Goal: Obtain resource: Obtain resource

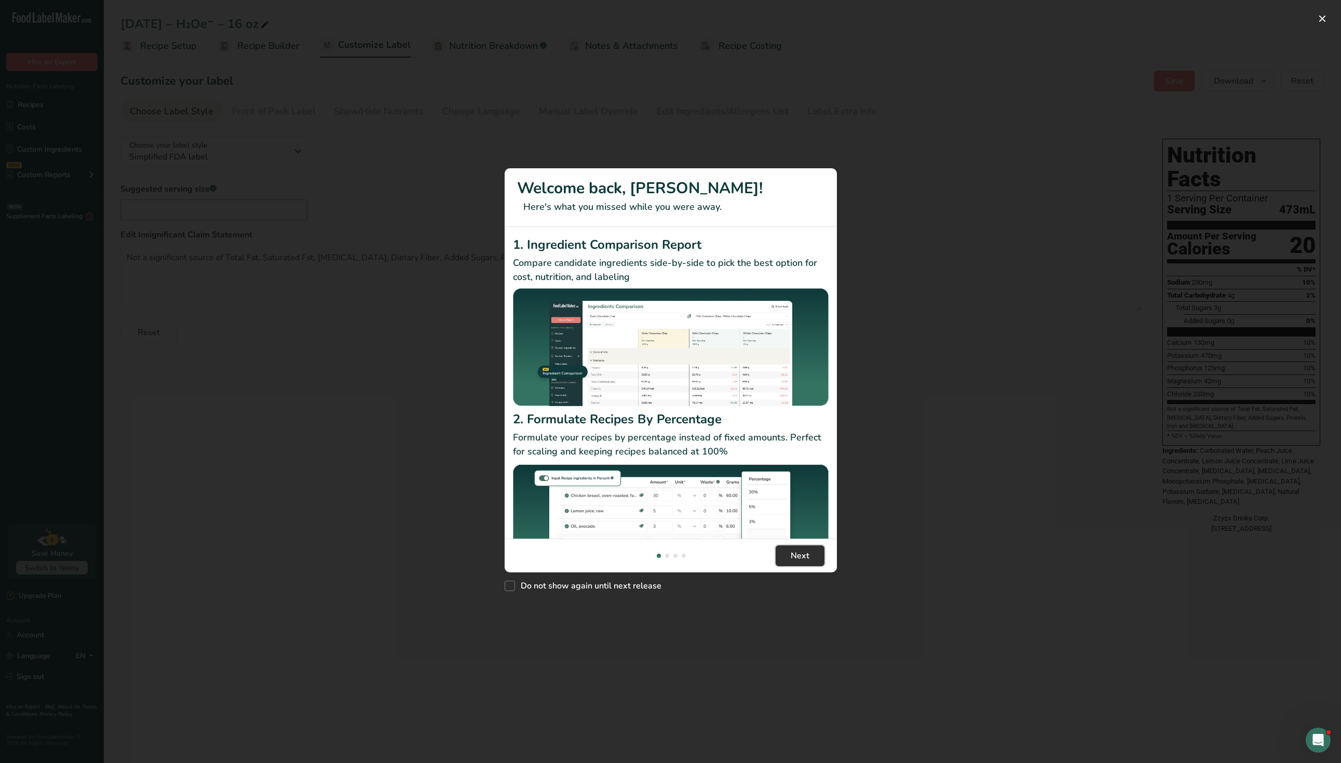
click at [780, 561] on button "Next" at bounding box center [800, 555] width 49 height 21
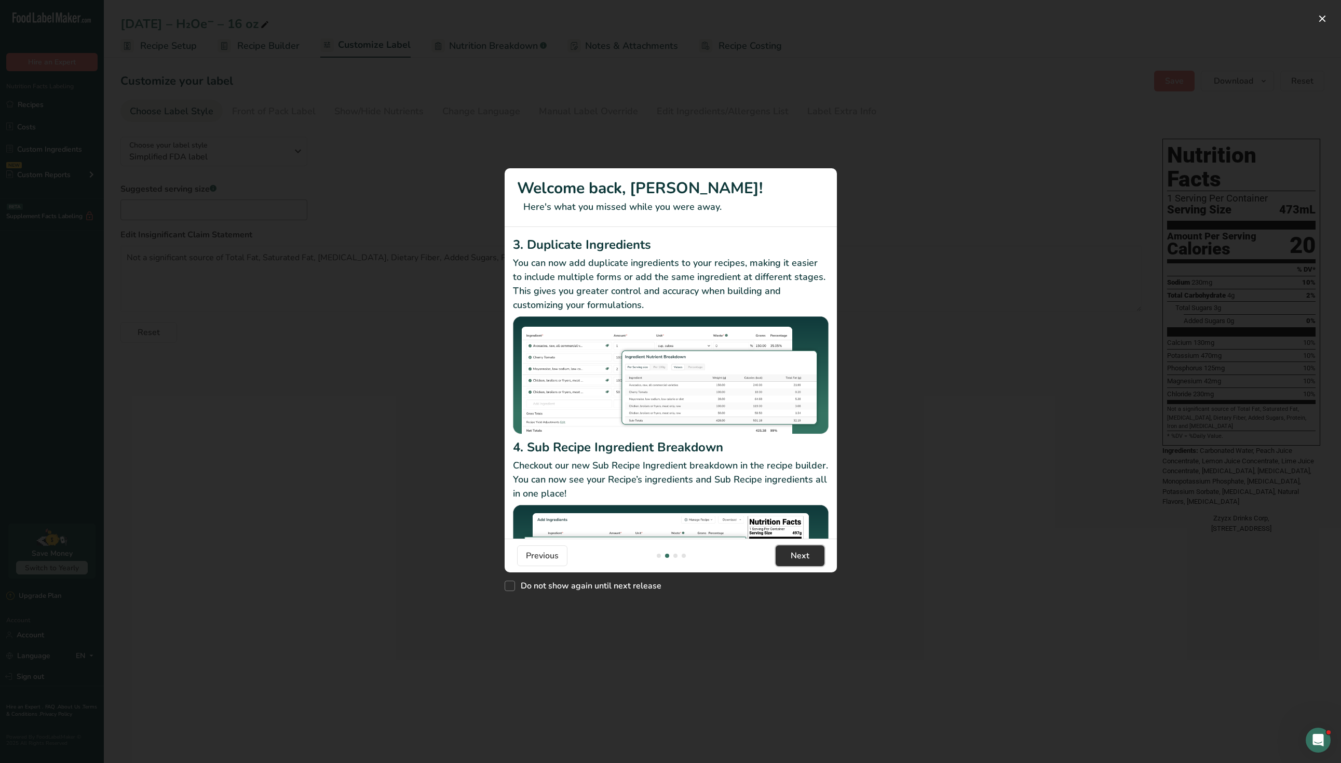
click at [780, 561] on button "Next" at bounding box center [800, 555] width 49 height 21
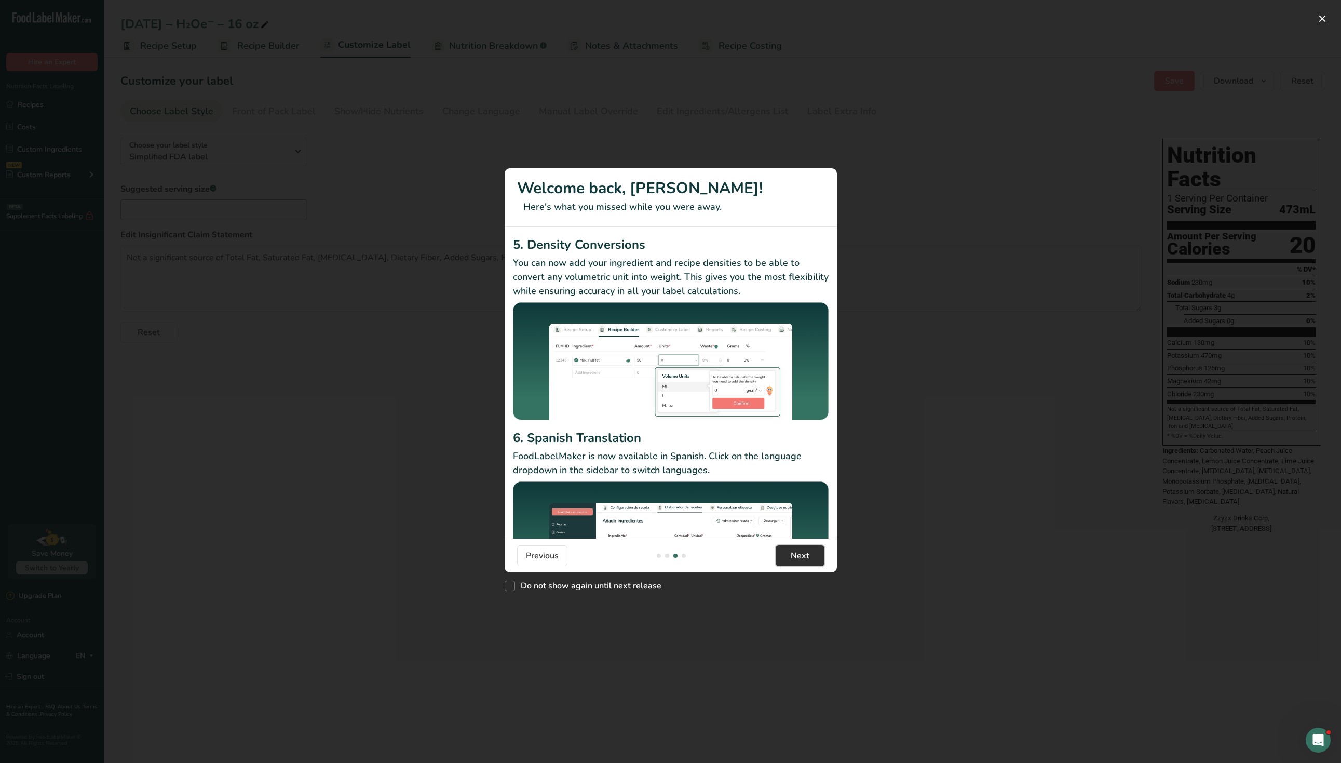
click at [779, 561] on button "Next" at bounding box center [800, 555] width 49 height 21
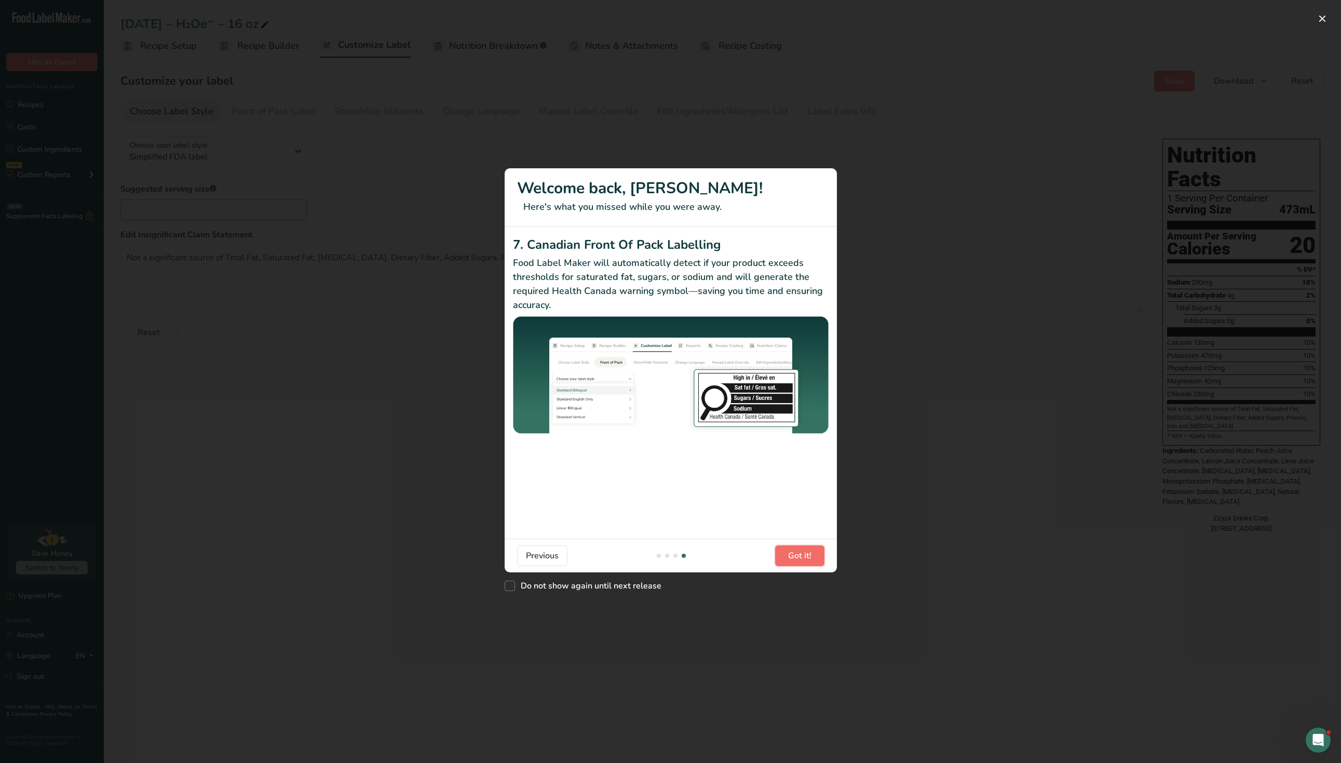
click at [779, 561] on button "Got it!" at bounding box center [799, 555] width 49 height 21
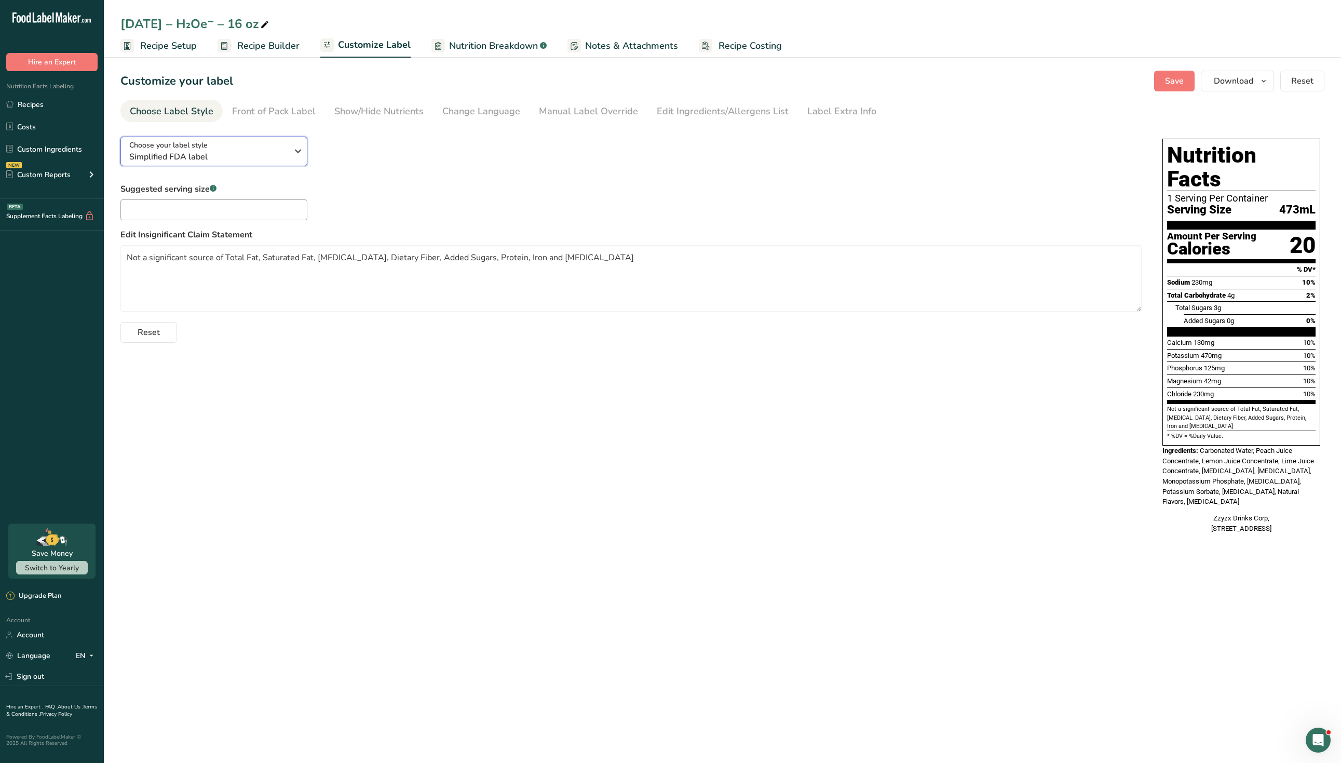
click at [201, 142] on span "Choose your label style" at bounding box center [168, 145] width 78 height 11
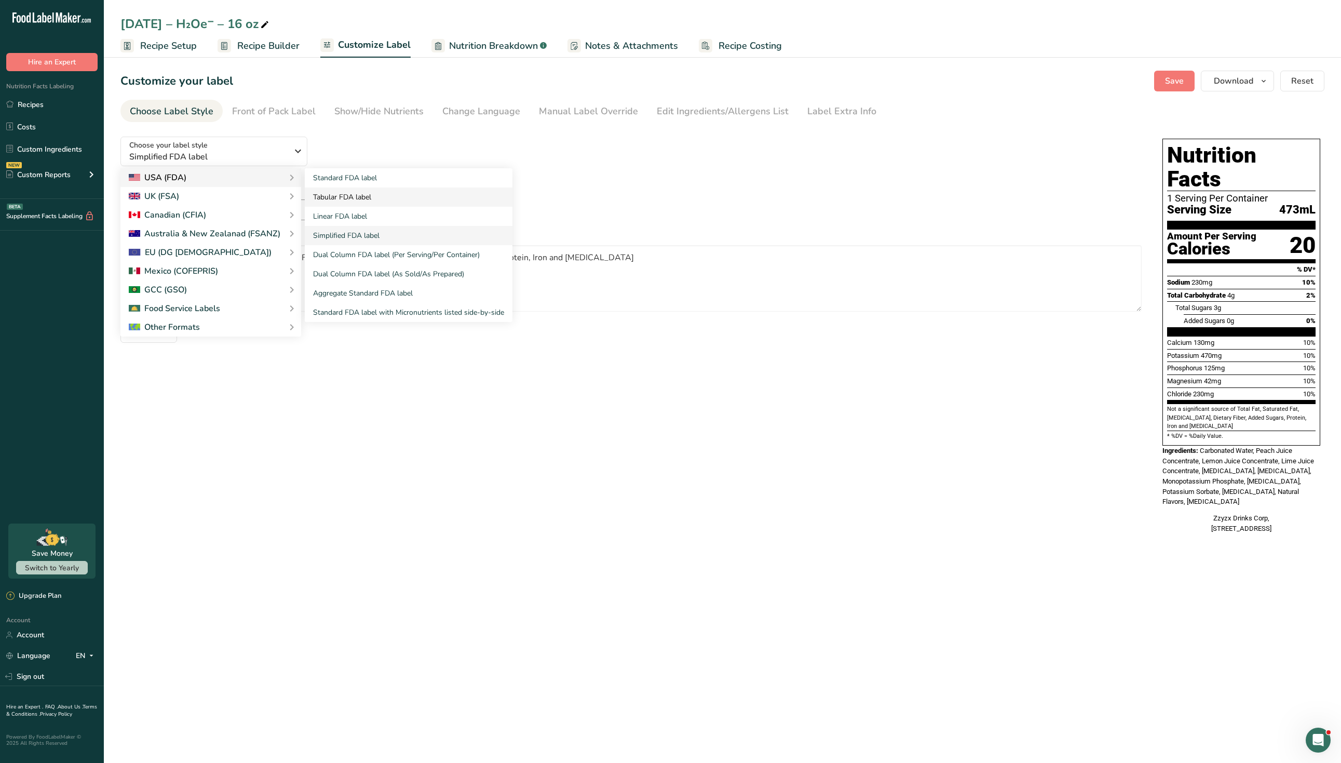
click at [323, 190] on link "Tabular FDA label" at bounding box center [409, 196] width 208 height 19
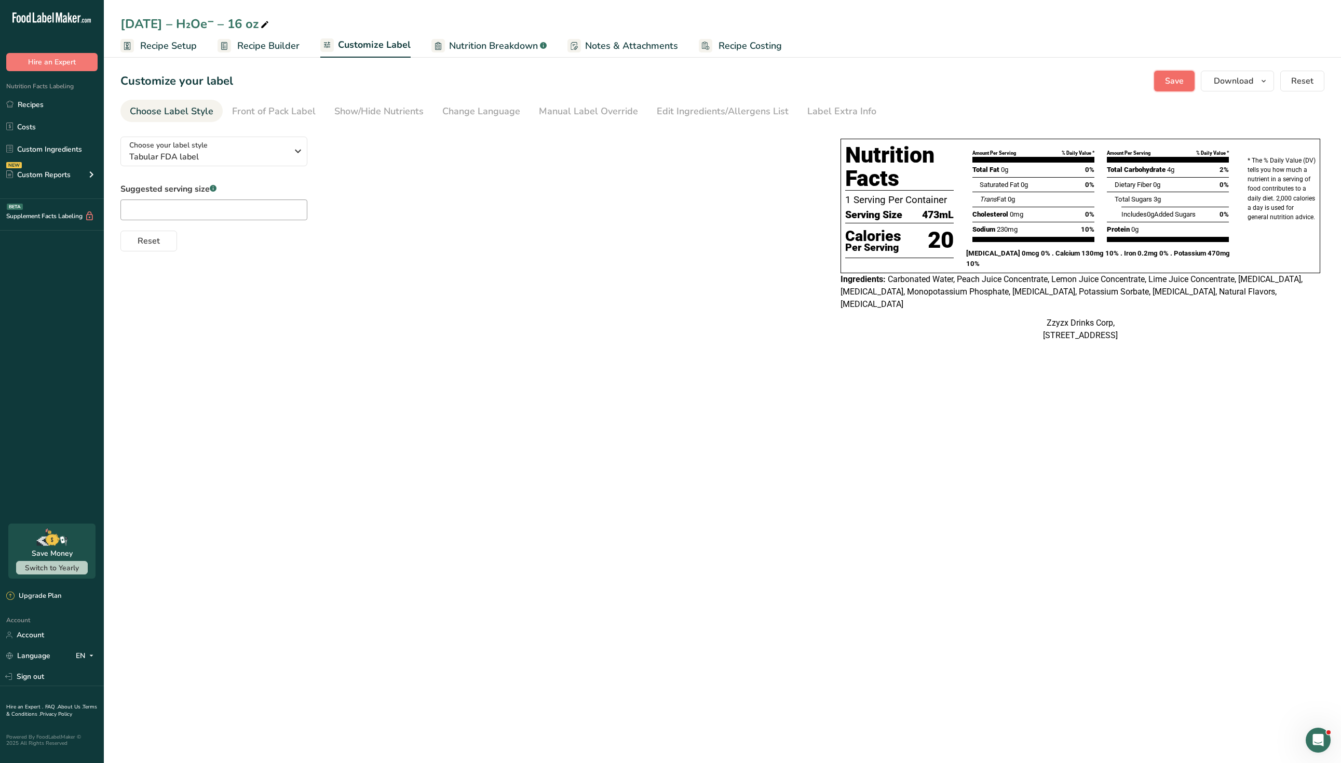
click at [1181, 85] on span "Save" at bounding box center [1174, 81] width 19 height 12
click at [1236, 76] on span "Download" at bounding box center [1233, 81] width 39 height 12
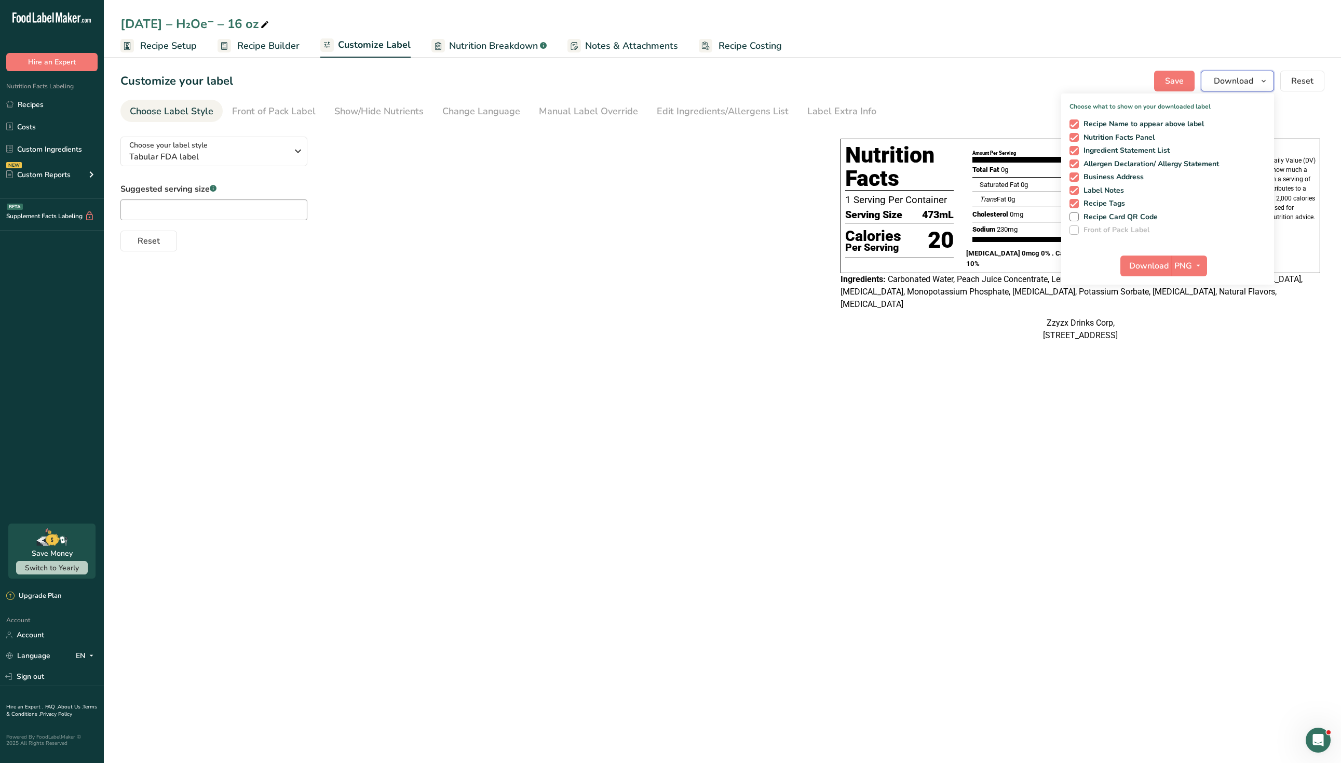
click at [1235, 76] on span "Download" at bounding box center [1233, 81] width 39 height 12
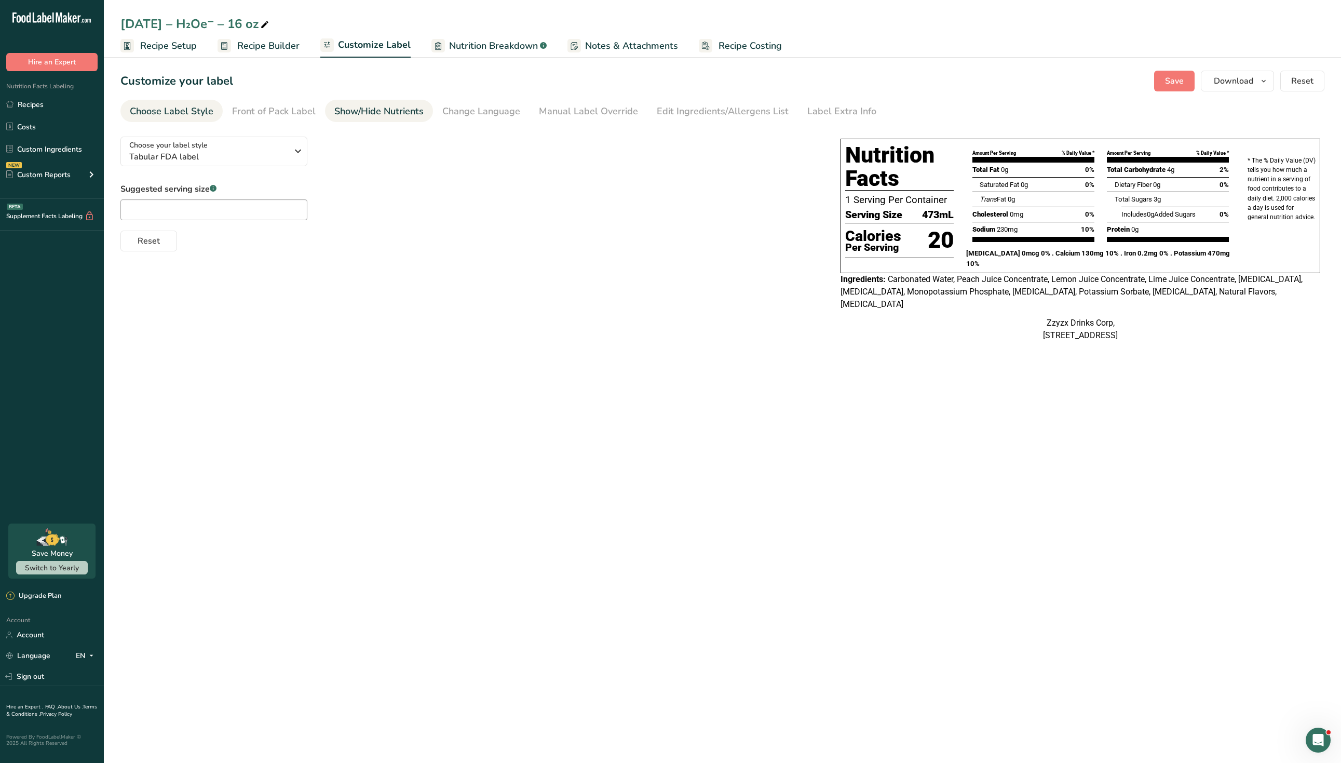
click at [336, 116] on div "Show/Hide Nutrients" at bounding box center [378, 111] width 89 height 14
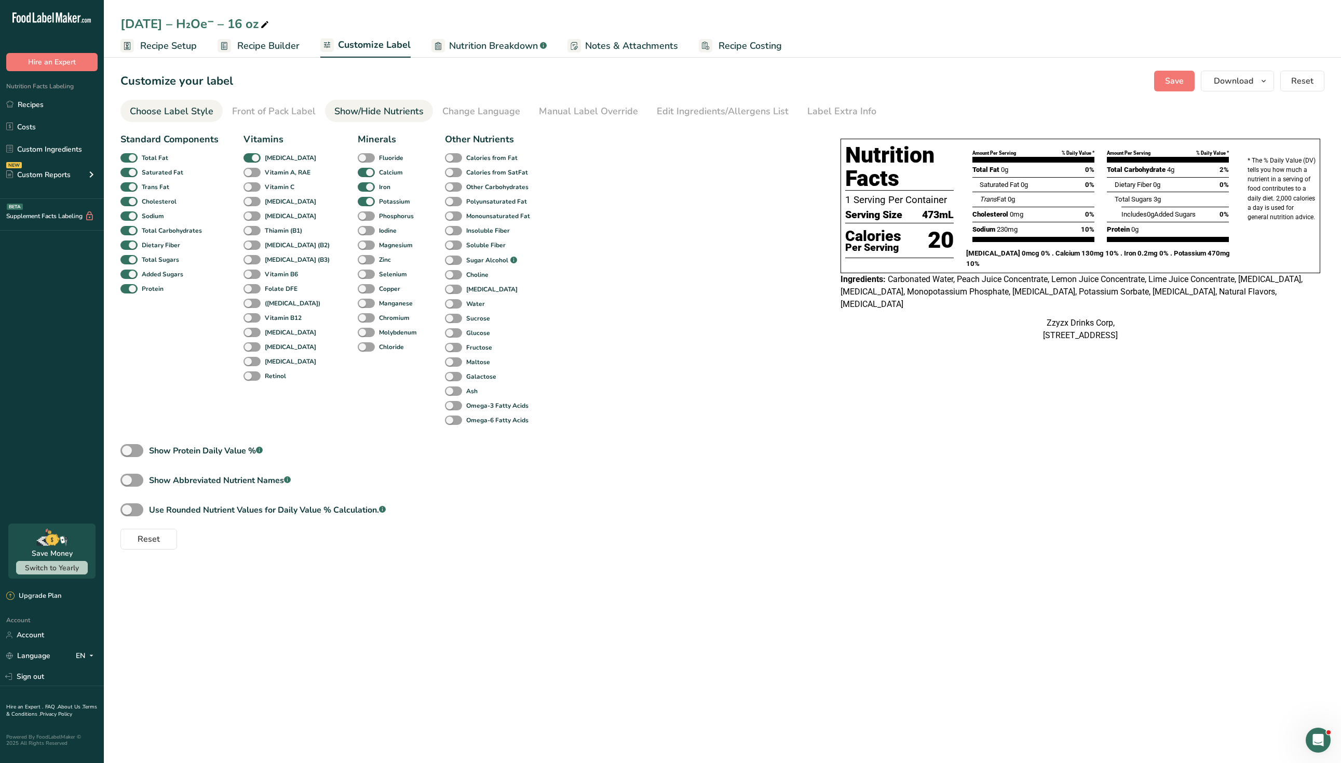
click at [176, 115] on div "Choose Label Style" at bounding box center [172, 111] width 84 height 14
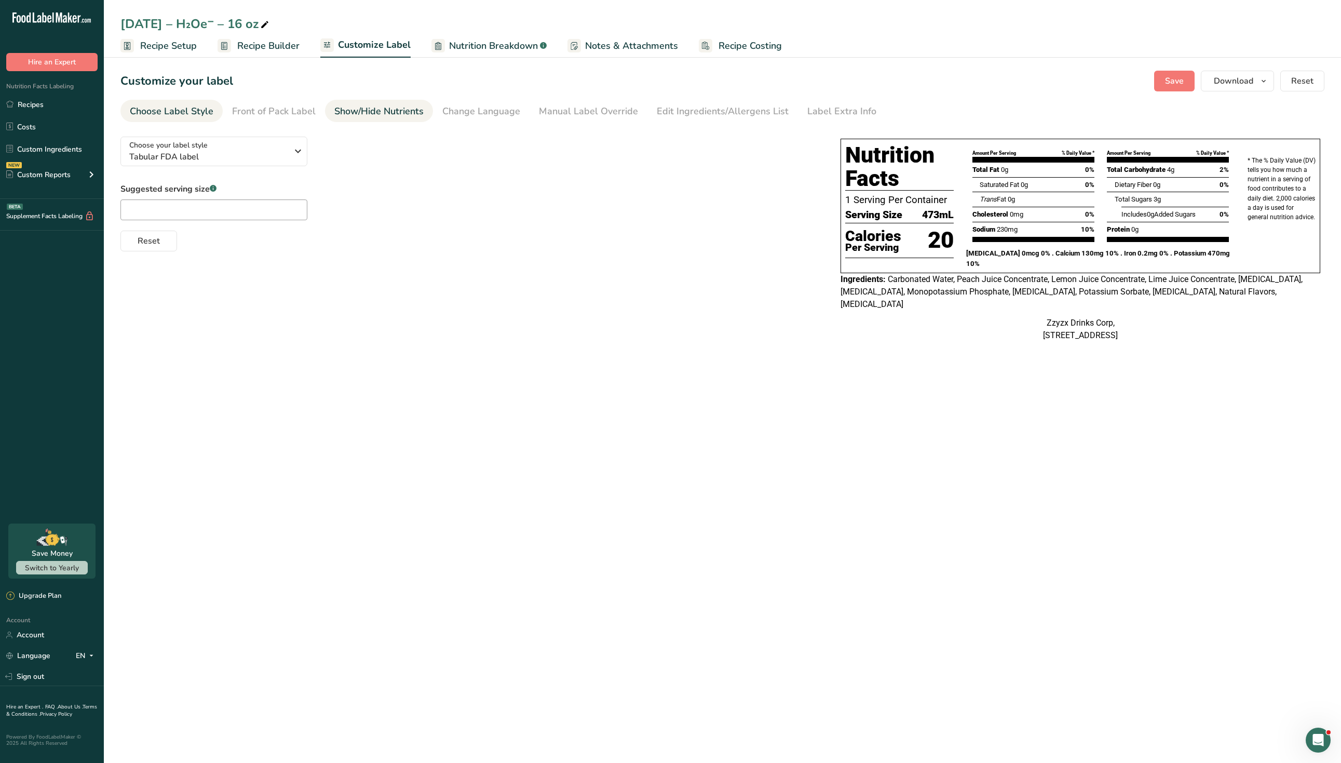
click at [375, 116] on div "Show/Hide Nutrients" at bounding box center [378, 111] width 89 height 14
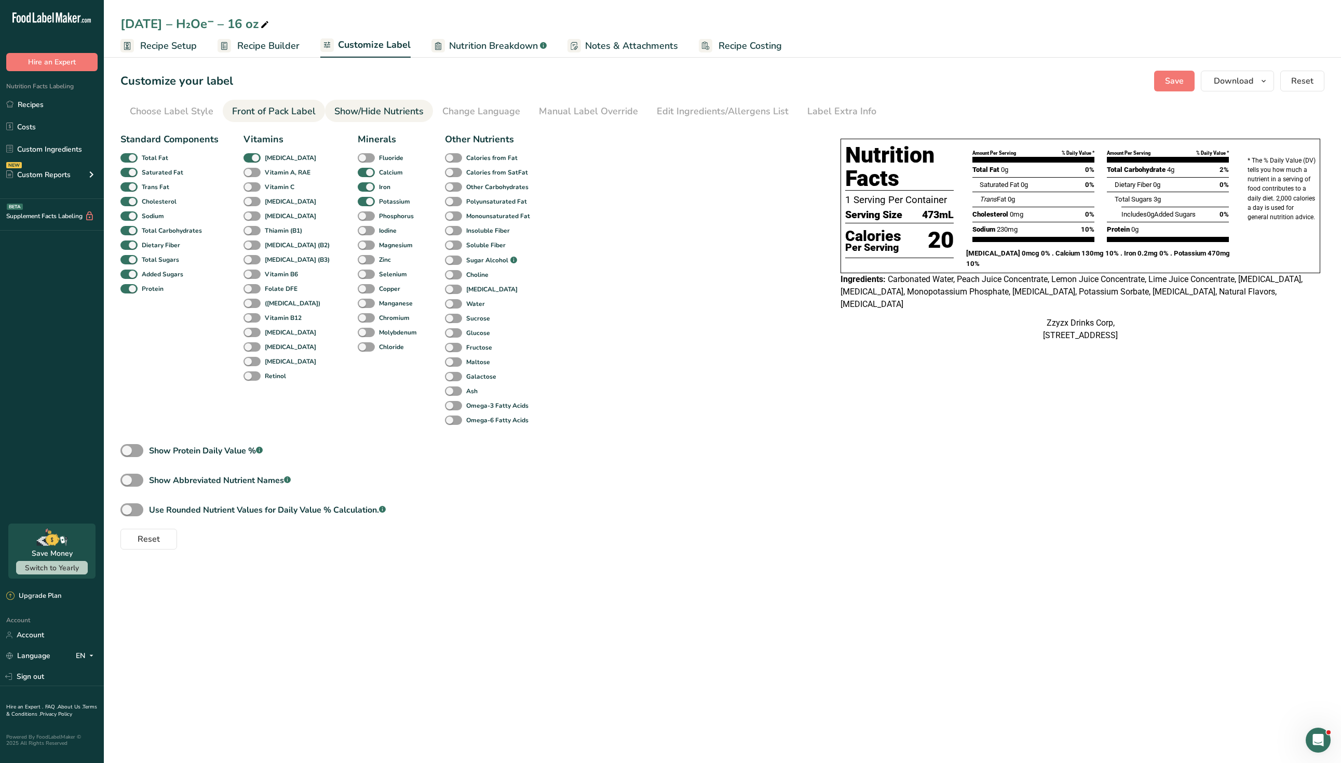
click at [274, 101] on link "Front of Pack Label" at bounding box center [274, 111] width 84 height 23
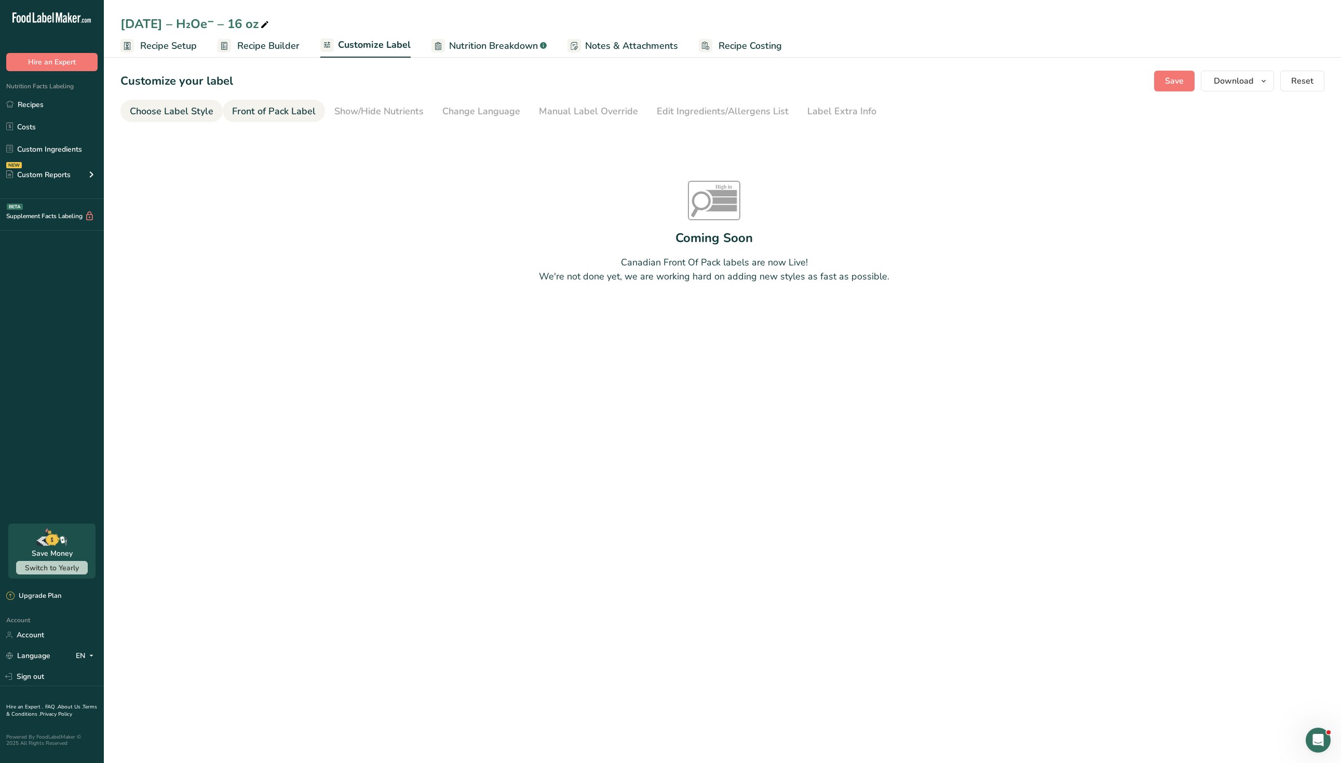
click at [205, 113] on div "Choose Label Style" at bounding box center [172, 111] width 84 height 14
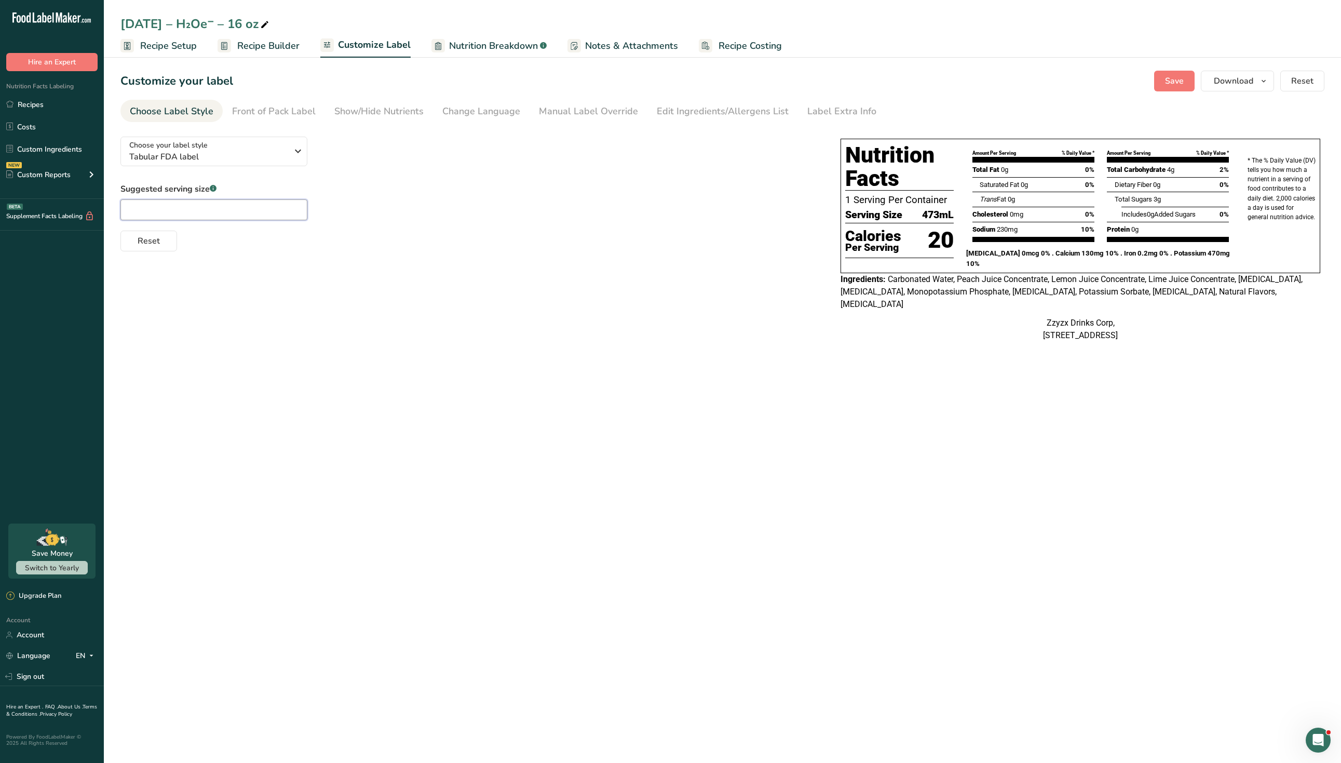
click at [201, 204] on input "text" at bounding box center [213, 209] width 187 height 21
type input "]"
click at [246, 113] on div "Front of Pack Label" at bounding box center [274, 111] width 84 height 14
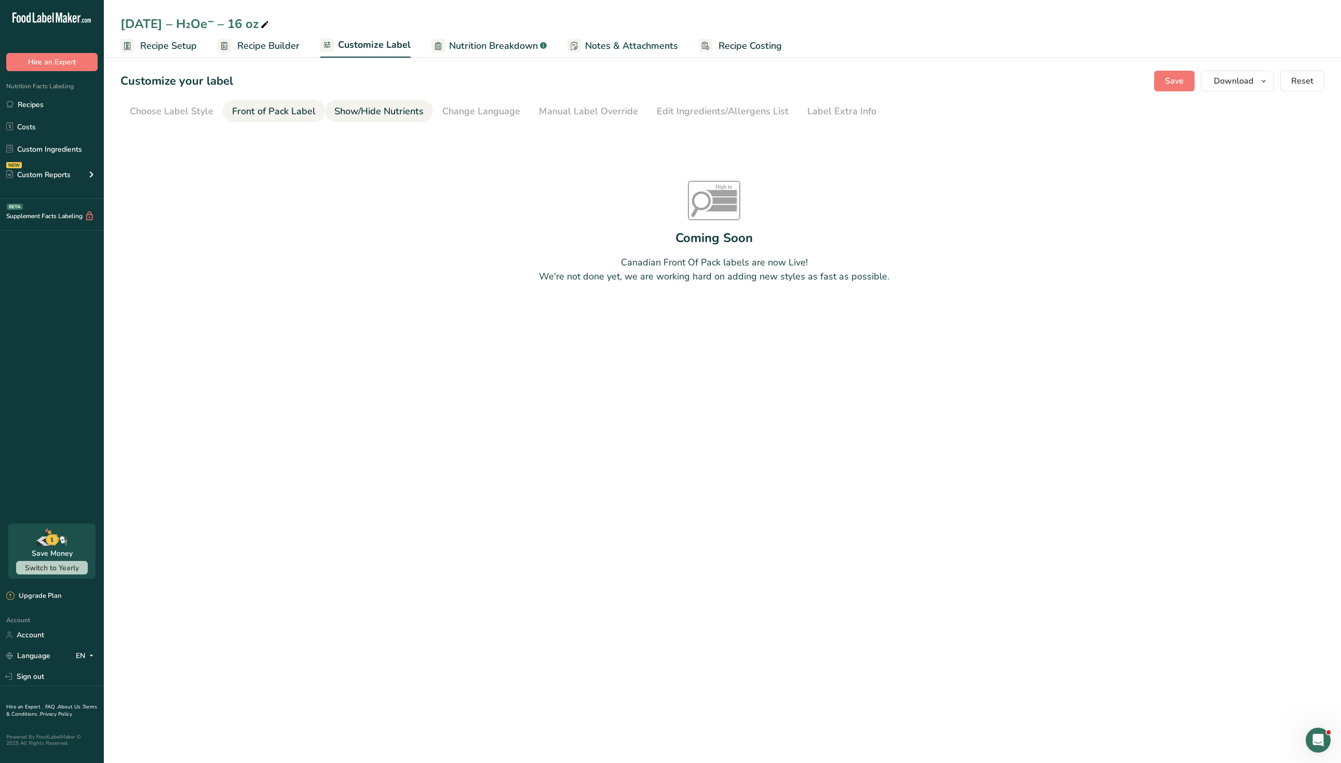
click at [357, 111] on div "Show/Hide Nutrients" at bounding box center [378, 111] width 89 height 14
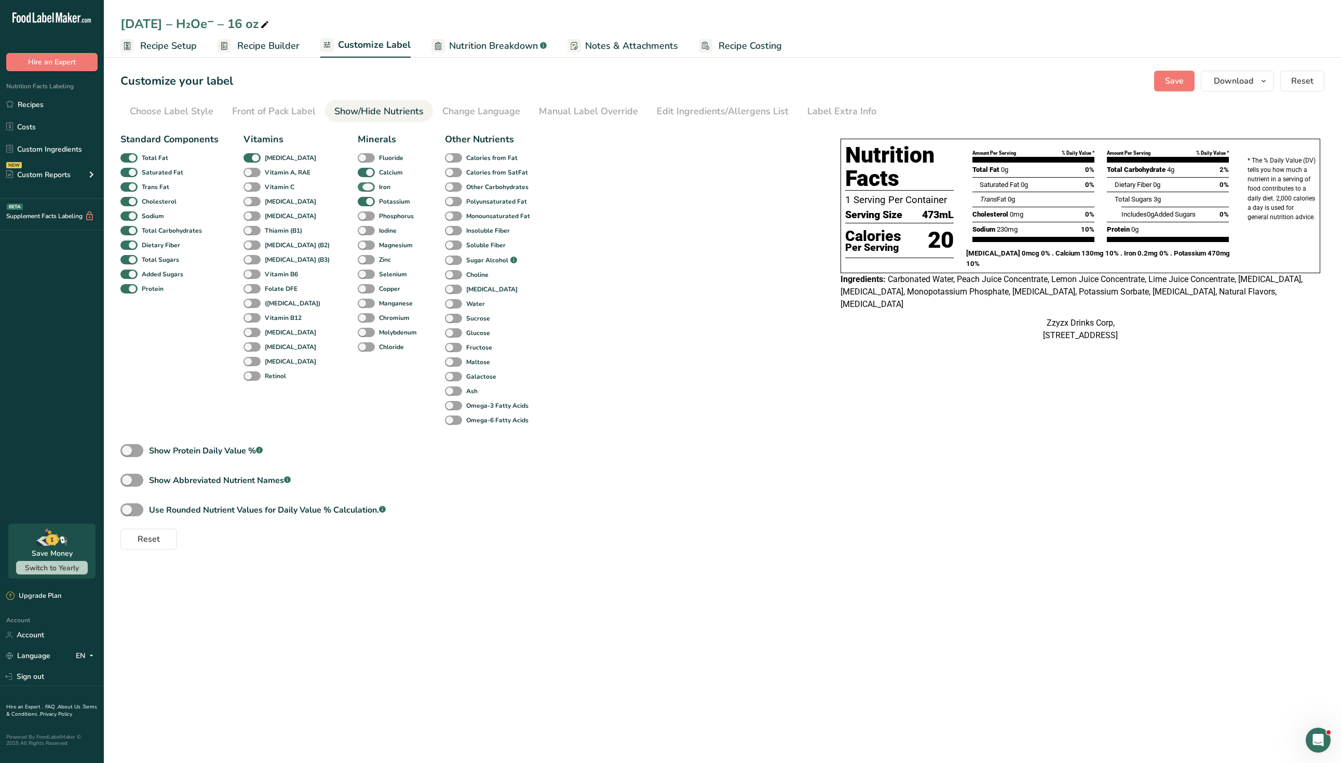
click at [358, 190] on span at bounding box center [366, 187] width 17 height 10
click at [358, 190] on input "Iron" at bounding box center [361, 186] width 7 height 7
checkbox input "false"
click at [246, 158] on span at bounding box center [252, 158] width 17 height 10
click at [246, 158] on input "[MEDICAL_DATA]" at bounding box center [247, 157] width 7 height 7
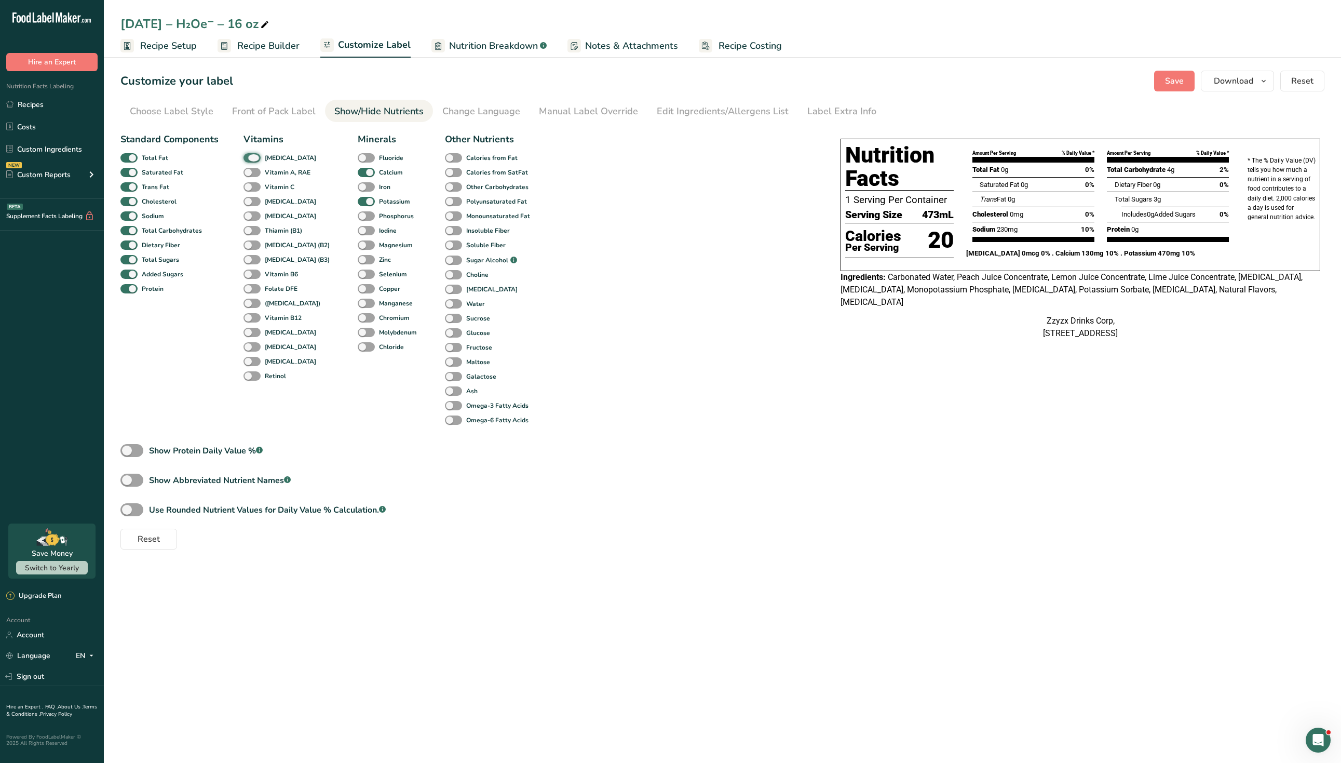
checkbox input "false"
click at [132, 200] on span at bounding box center [128, 202] width 17 height 10
click at [127, 200] on input "Cholesterol" at bounding box center [123, 201] width 7 height 7
checkbox input "false"
click at [453, 105] on div "Change Language" at bounding box center [481, 111] width 78 height 14
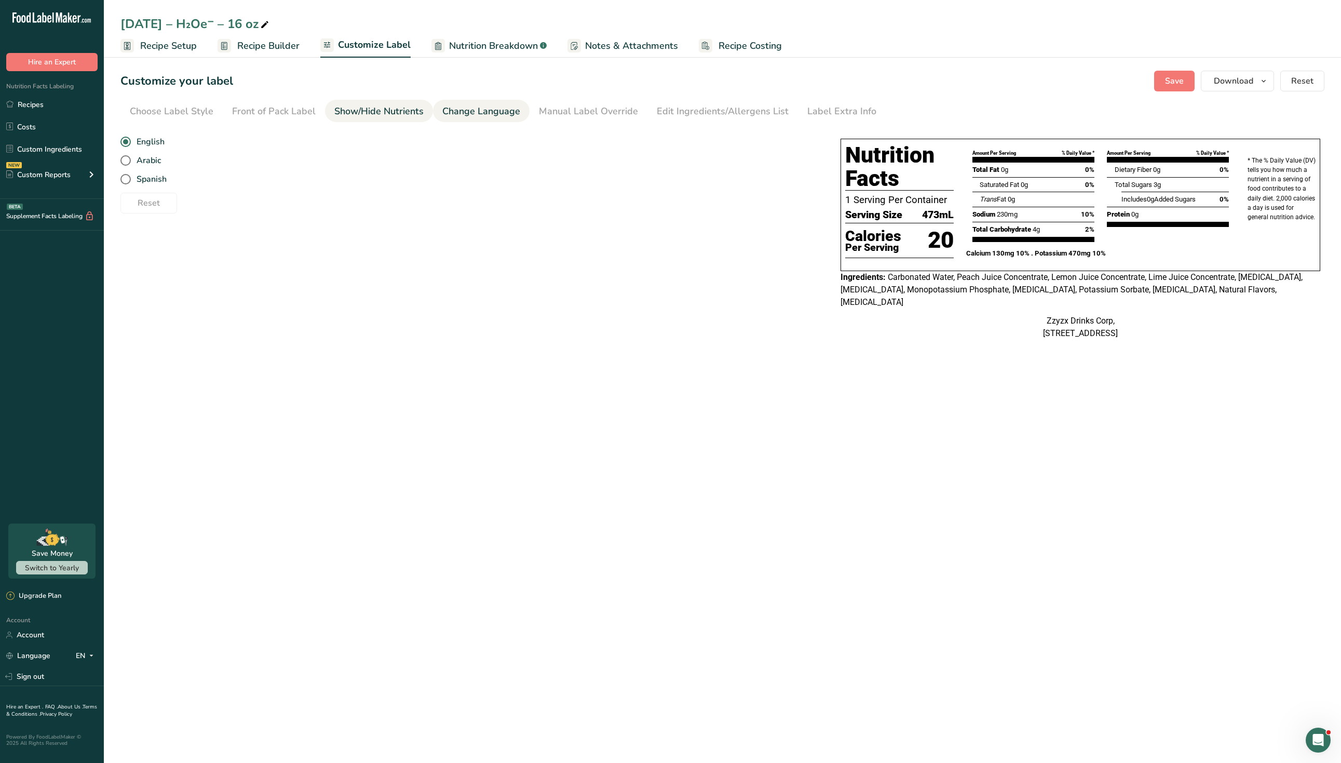
click at [409, 112] on div "Show/Hide Nutrients" at bounding box center [378, 111] width 89 height 14
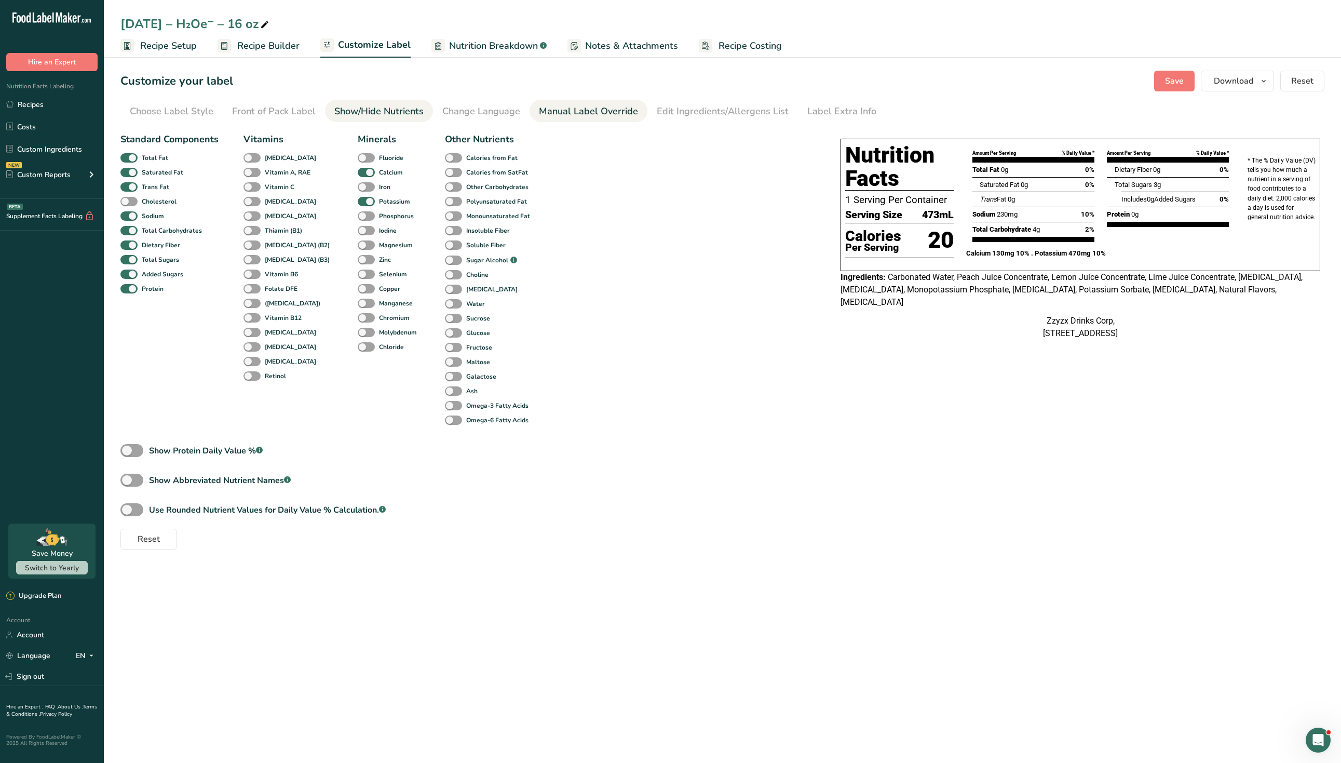
click at [584, 102] on link "Manual Label Override" at bounding box center [588, 111] width 99 height 23
type input "473mL"
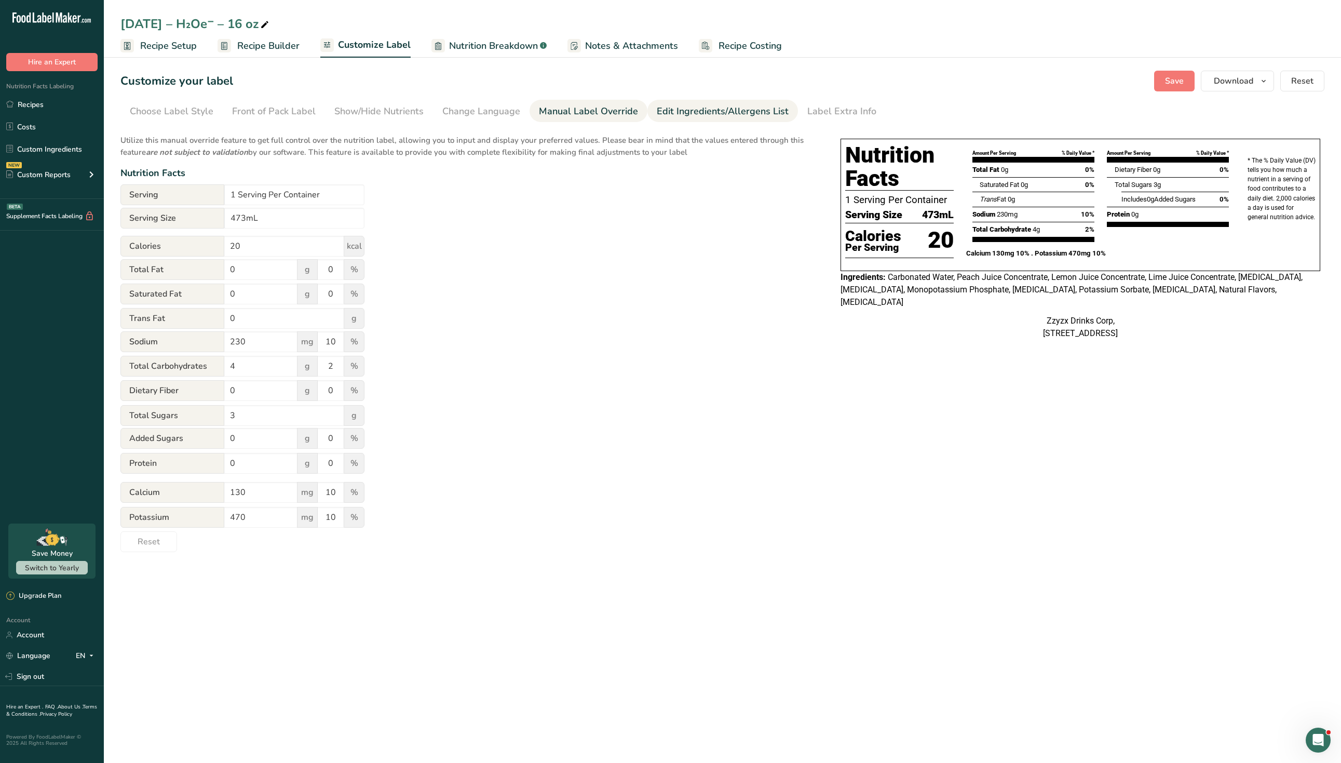
click at [665, 106] on div "Edit Ingredients/Allergens List" at bounding box center [723, 111] width 132 height 14
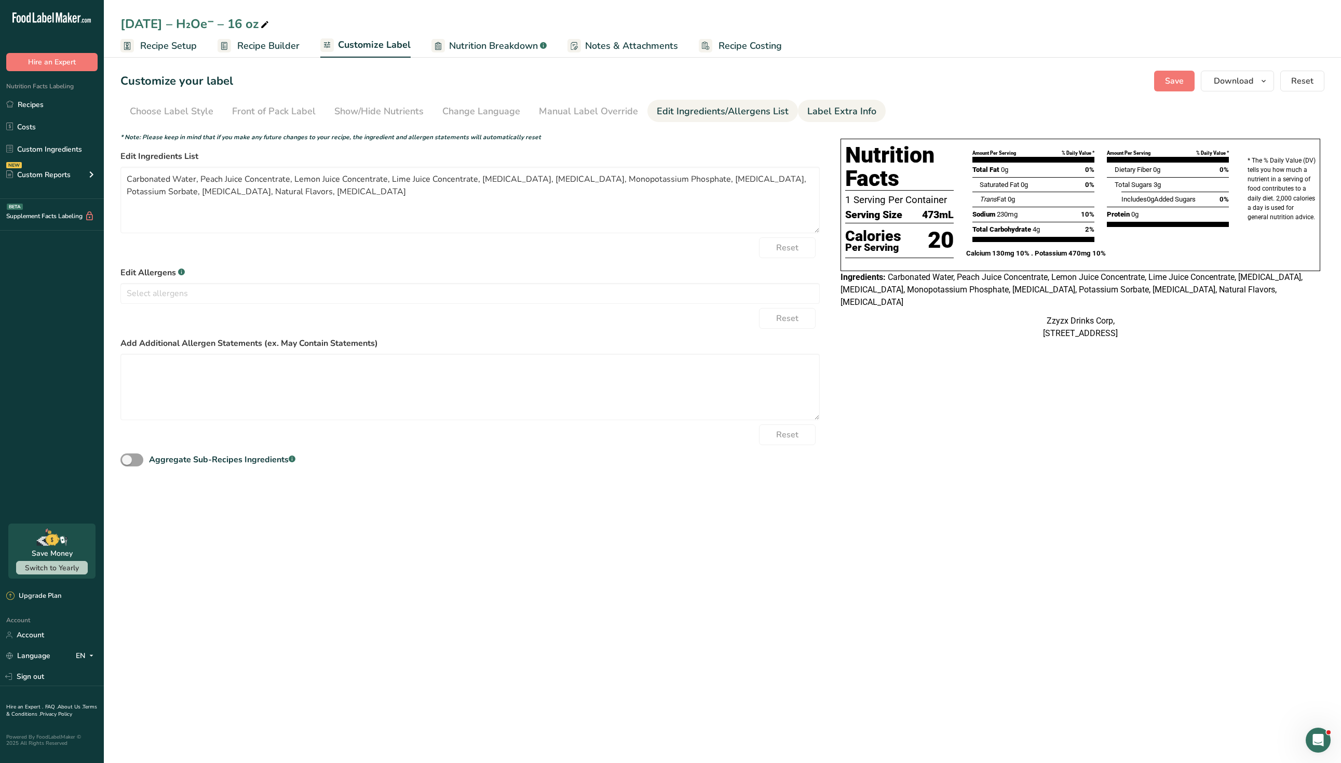
click at [807, 102] on link "Label Extra Info" at bounding box center [841, 111] width 69 height 23
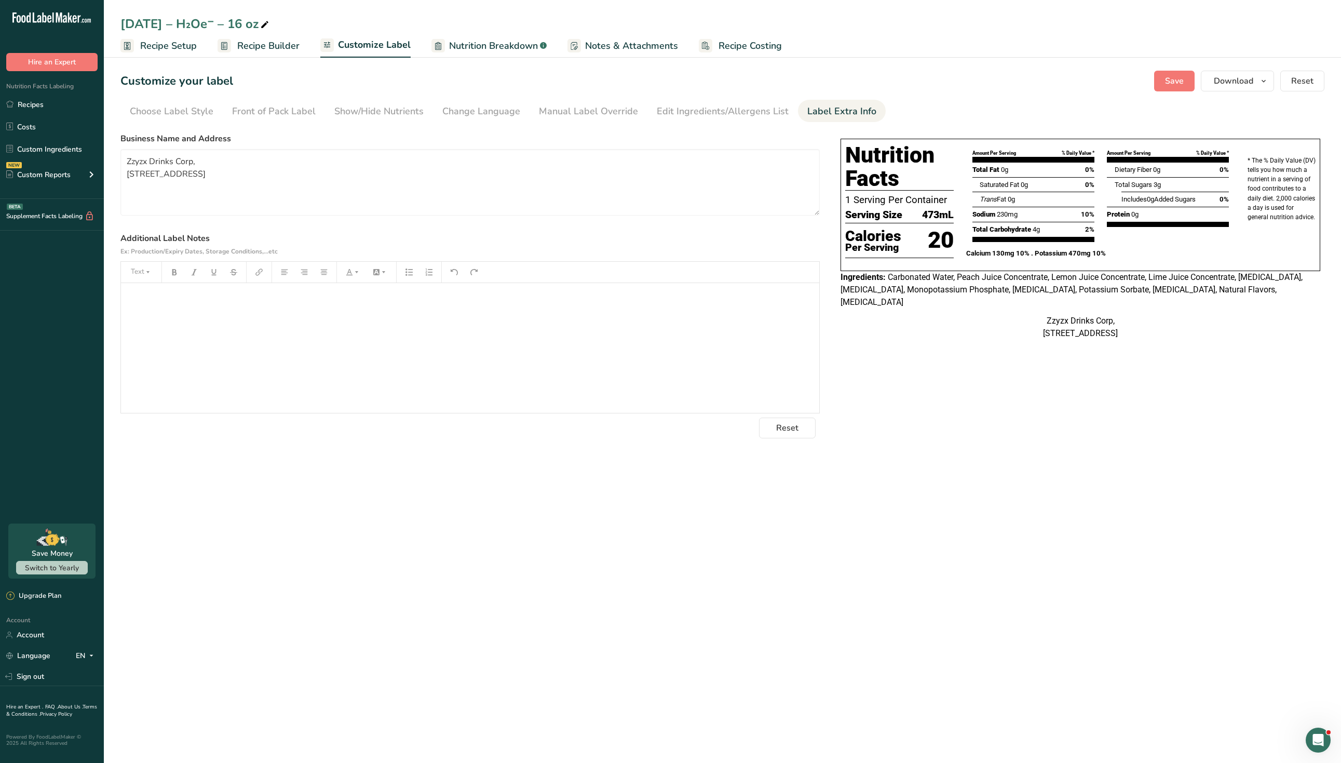
click at [762, 99] on section "Customize your label Save Download Choose what to show on your downloaded label…" at bounding box center [722, 254] width 1237 height 401
click at [759, 103] on link "Edit Ingredients/Allergens List" at bounding box center [723, 111] width 132 height 23
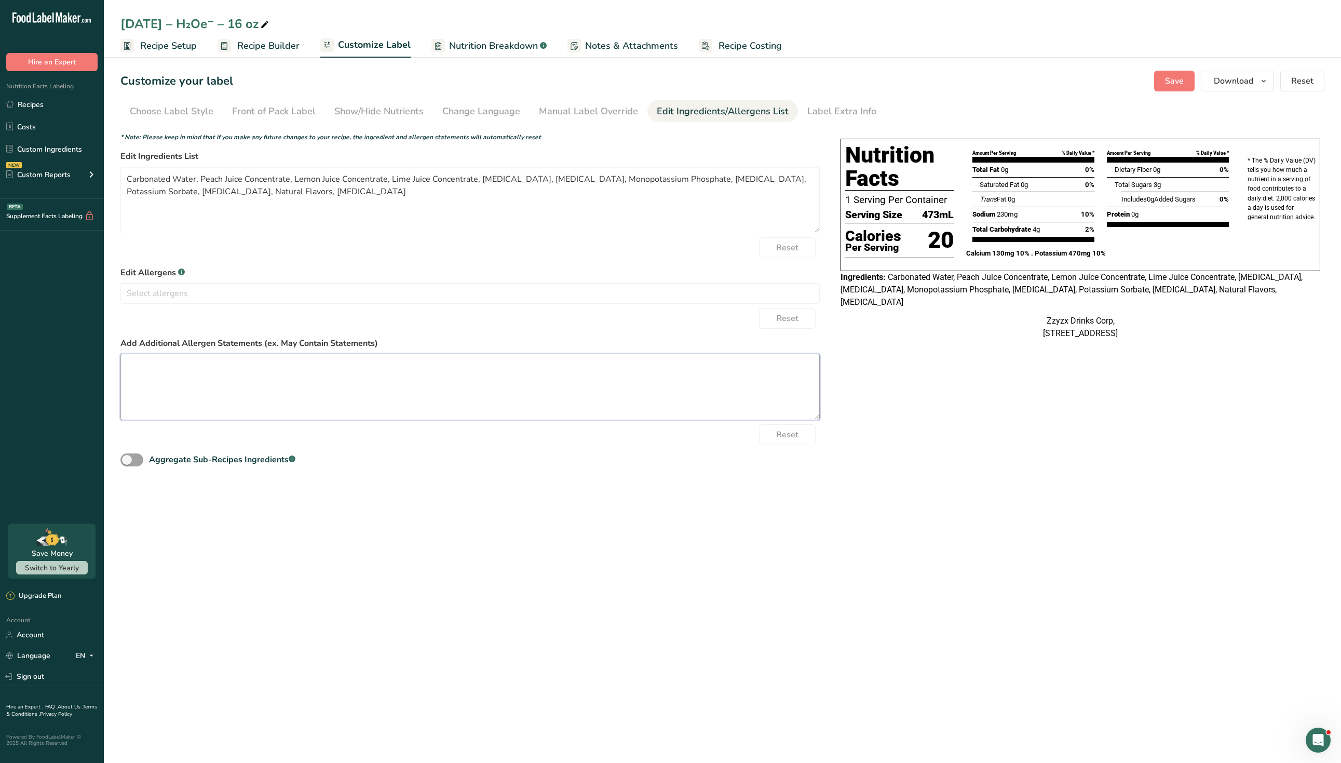
click at [191, 360] on textarea at bounding box center [469, 387] width 699 height 66
type textarea "t"
type textarea "Not a signficant source of"
click at [175, 316] on div "Reset" at bounding box center [469, 318] width 699 height 21
click at [579, 118] on div "Manual Label Override" at bounding box center [588, 111] width 99 height 14
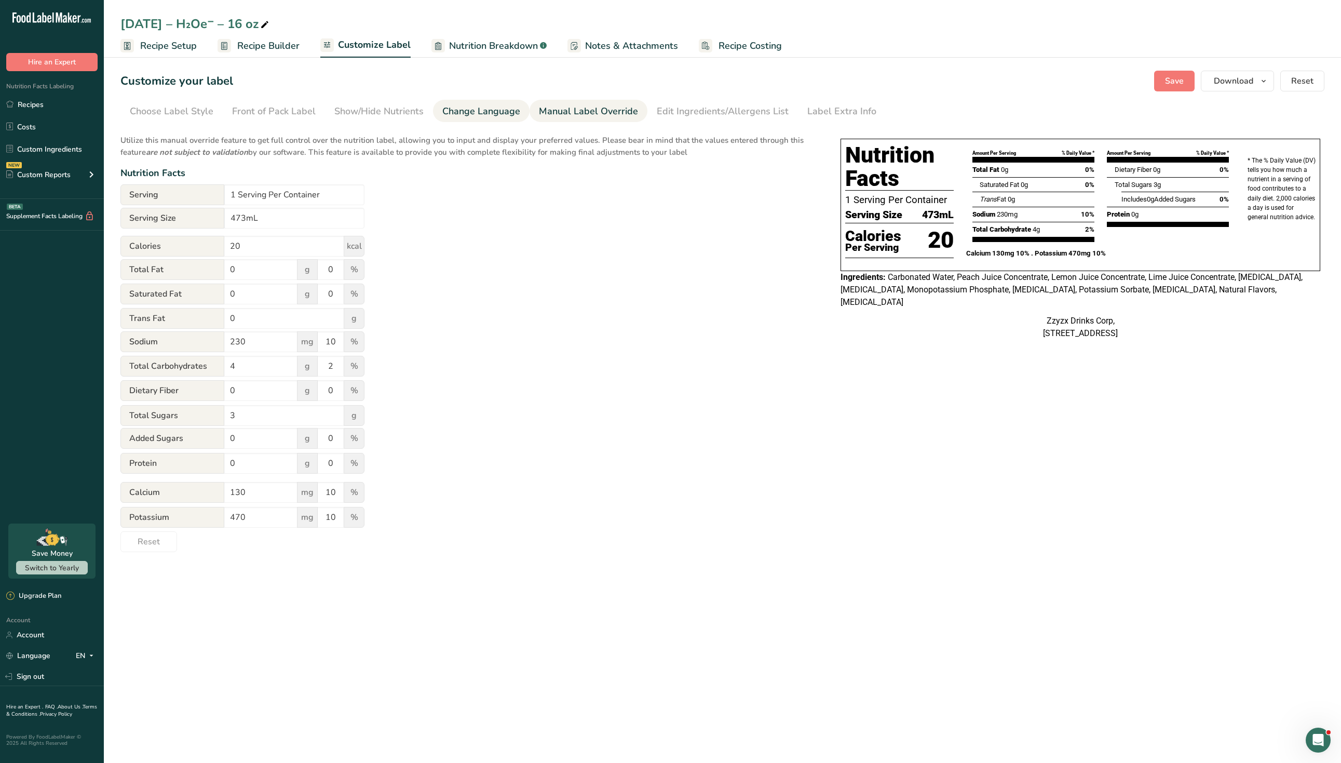
click at [489, 120] on link "Change Language" at bounding box center [481, 111] width 78 height 23
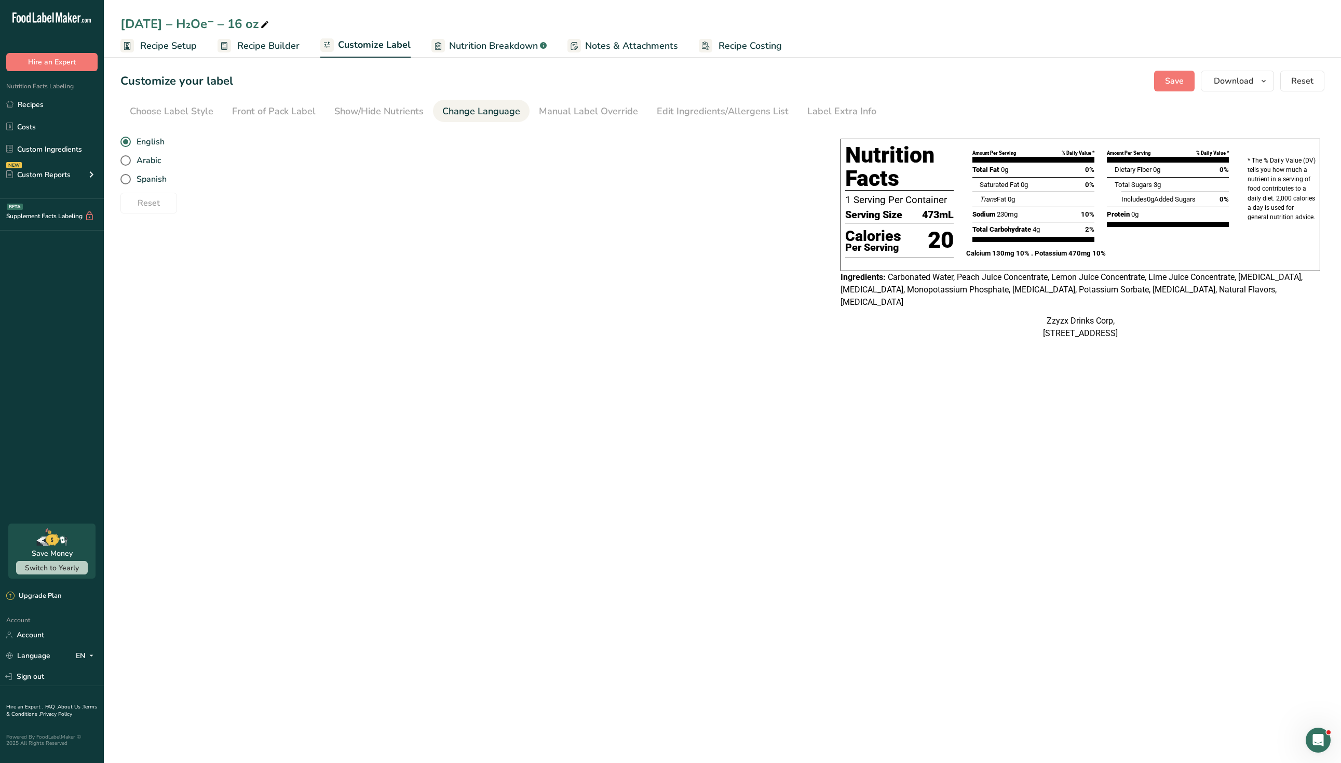
click at [373, 124] on section "Customize your label Save Download Choose what to show on your downloaded label…" at bounding box center [722, 210] width 1237 height 313
click at [360, 119] on link "Show/Hide Nutrients" at bounding box center [378, 111] width 89 height 23
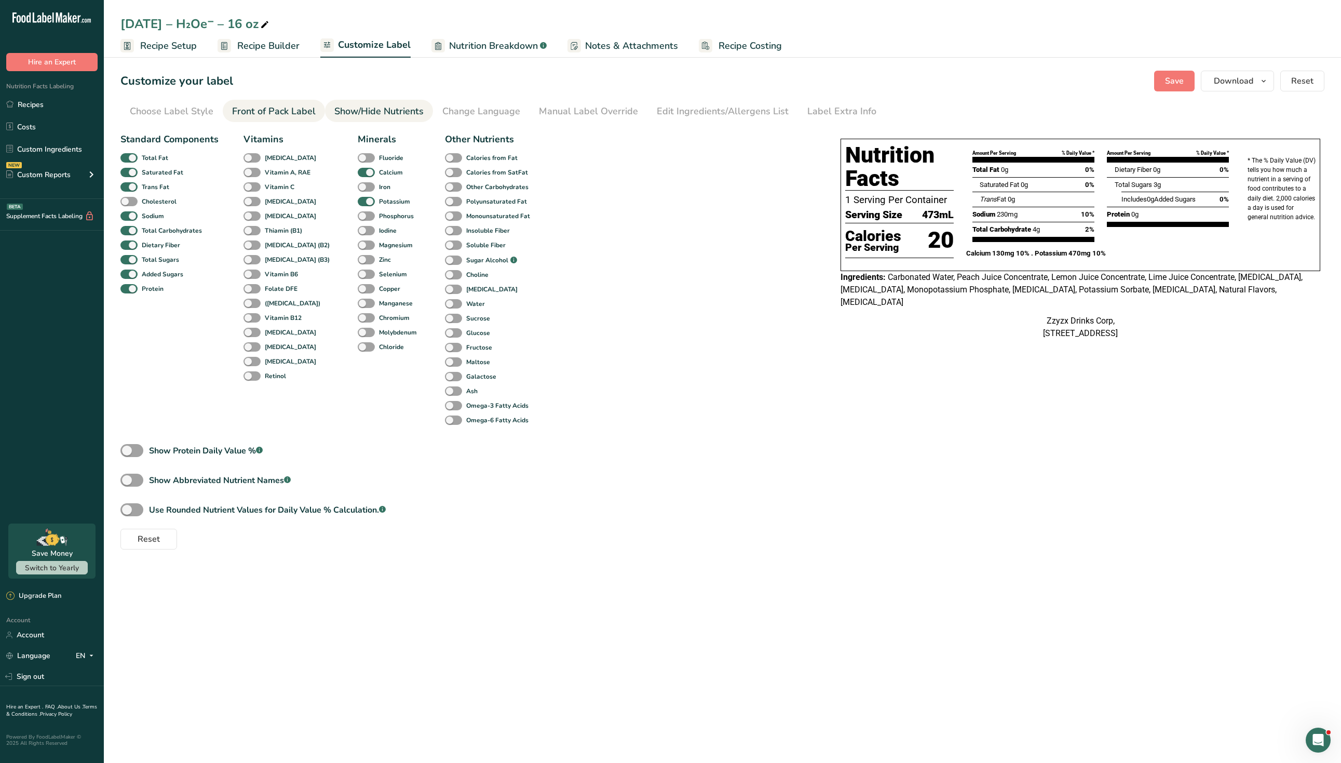
click at [279, 119] on link "Front of Pack Label" at bounding box center [274, 111] width 84 height 23
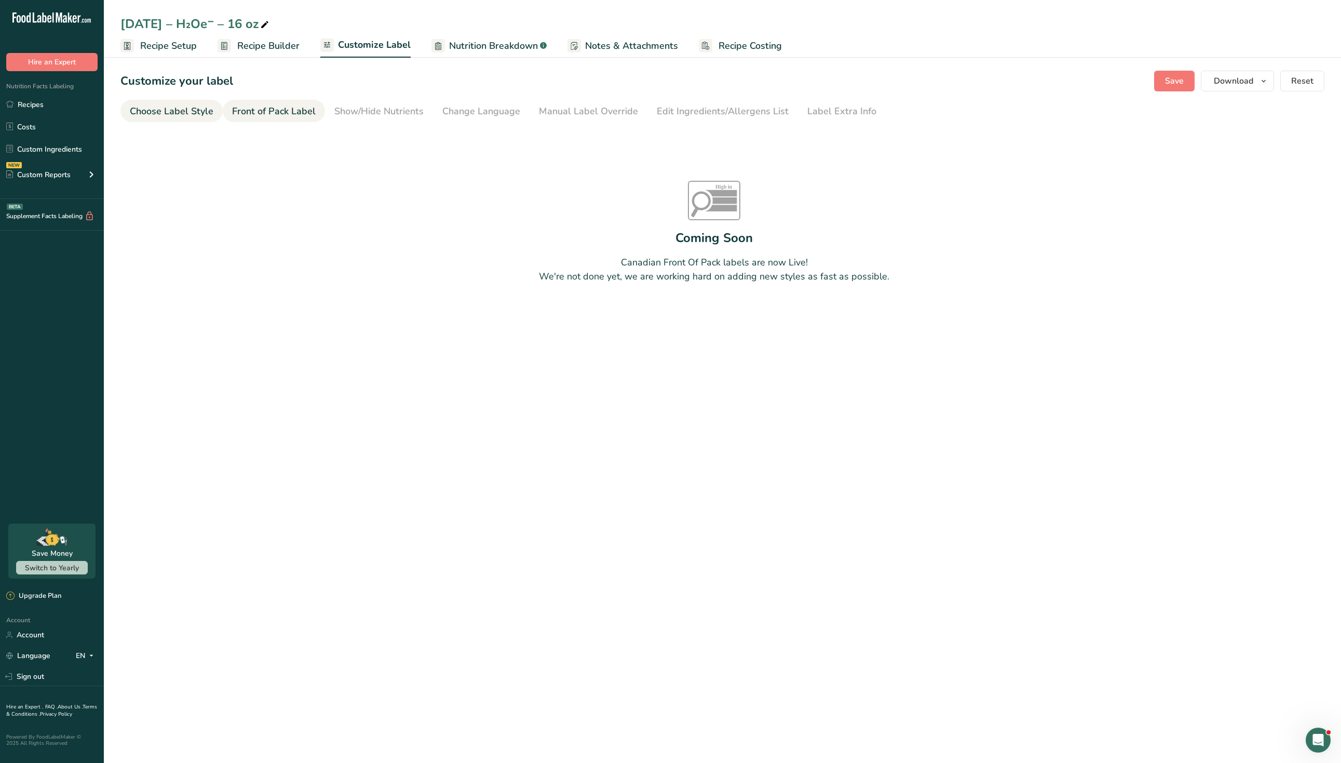
click at [170, 118] on link "Choose Label Style" at bounding box center [172, 111] width 84 height 23
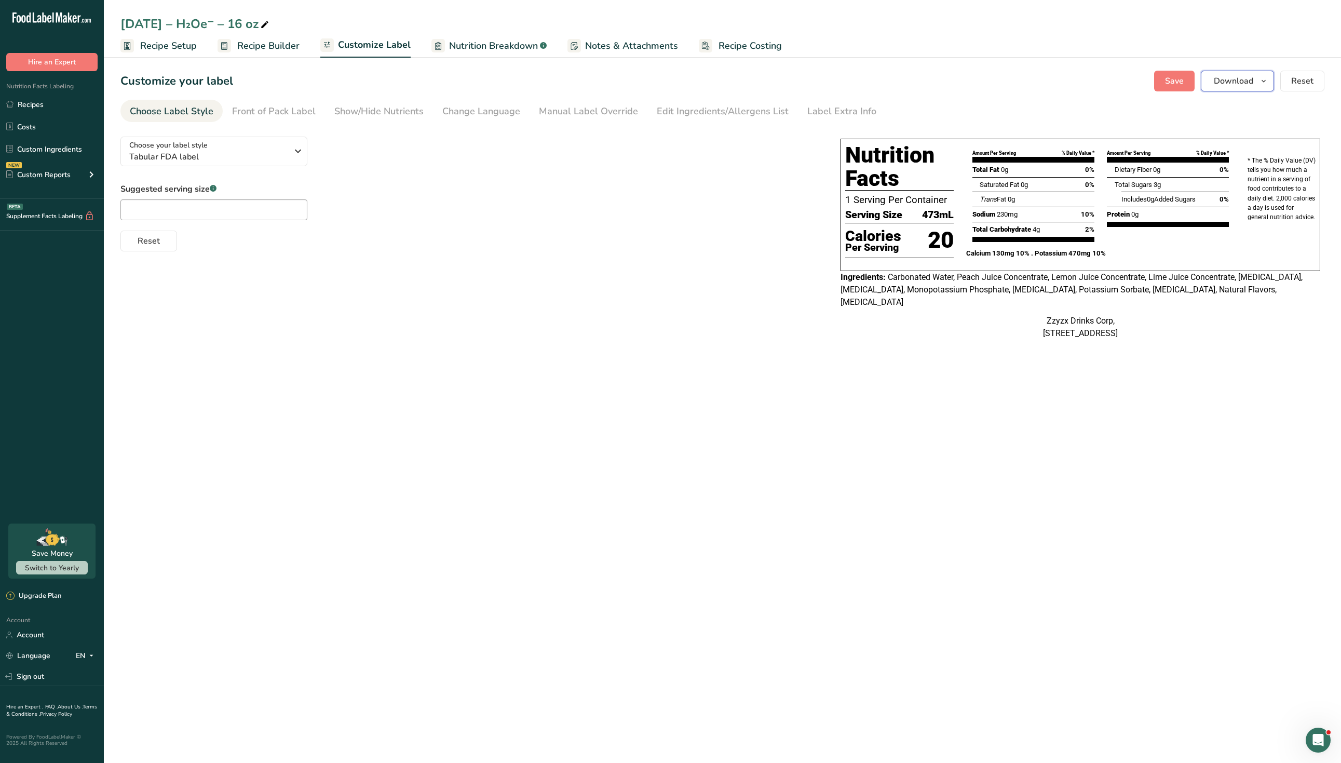
click at [1243, 71] on button "Download" at bounding box center [1237, 81] width 73 height 21
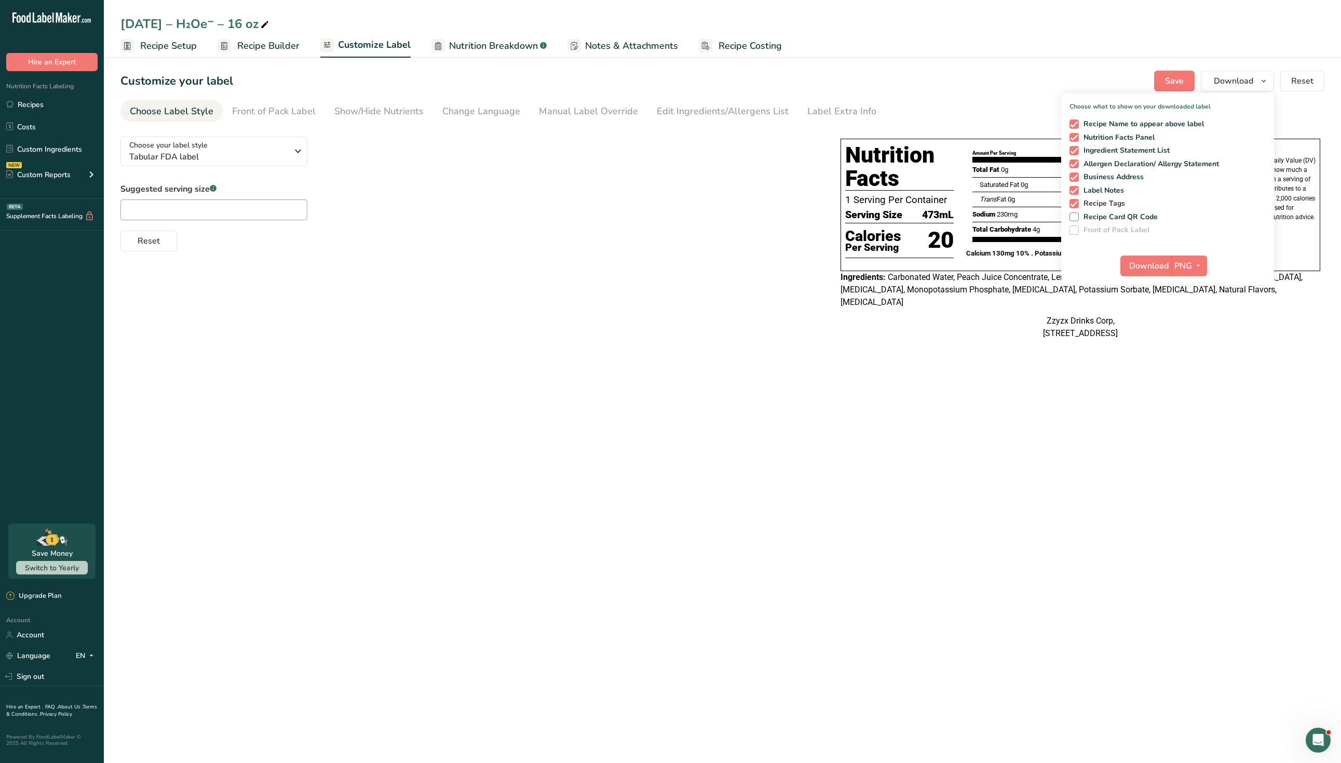
click at [1078, 208] on label "Recipe Tags" at bounding box center [1166, 203] width 193 height 9
click at [1076, 207] on input "Recipe Tags" at bounding box center [1073, 203] width 7 height 7
checkbox input "false"
click at [1074, 185] on div "Recipe Name to appear above label Nutrition Facts Panel Ingredient Statement Li…" at bounding box center [1167, 174] width 213 height 119
click at [1074, 170] on div "Recipe Name to appear above label Nutrition Facts Panel Ingredient Statement Li…" at bounding box center [1167, 174] width 213 height 119
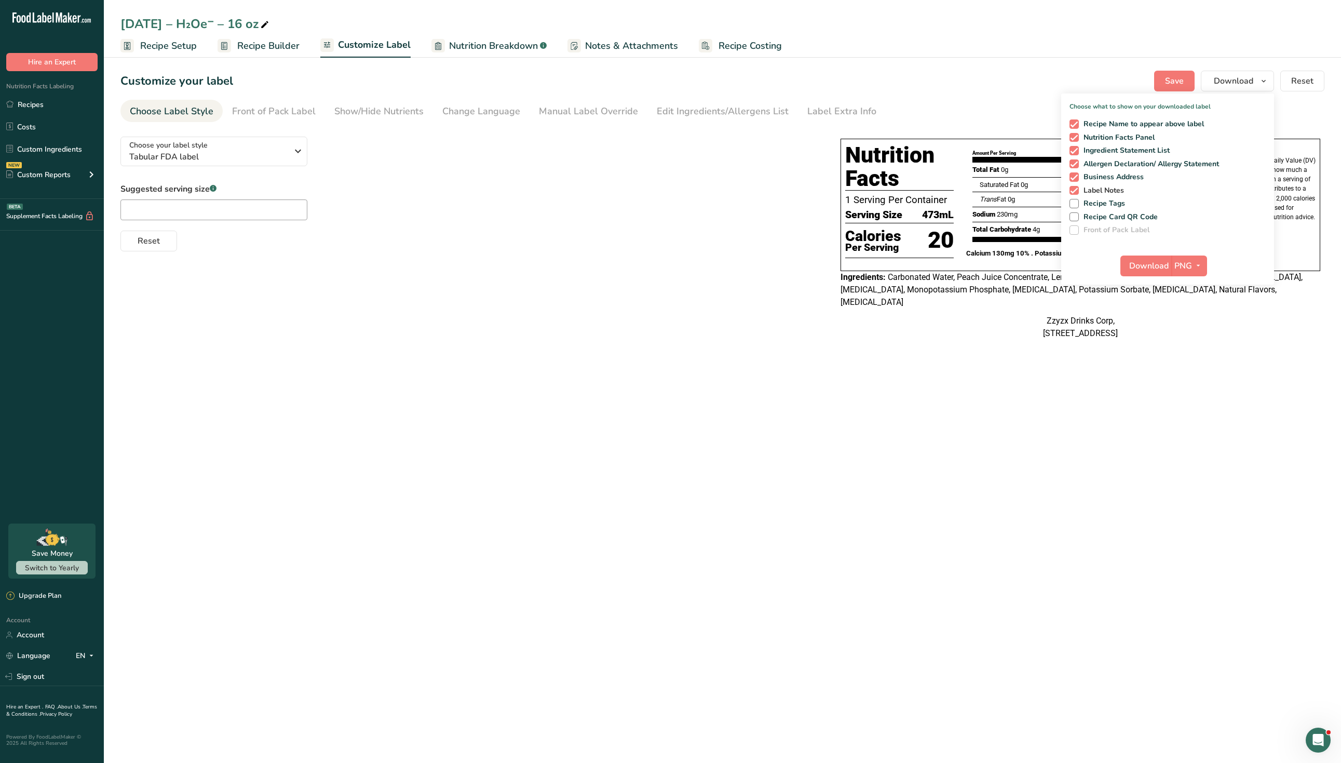
click at [1074, 188] on span at bounding box center [1074, 190] width 9 height 9
click at [1074, 188] on input "Label Notes" at bounding box center [1073, 190] width 7 height 7
checkbox input "false"
click at [1074, 176] on span at bounding box center [1074, 176] width 9 height 9
click at [1074, 176] on input "Business Address" at bounding box center [1073, 176] width 7 height 7
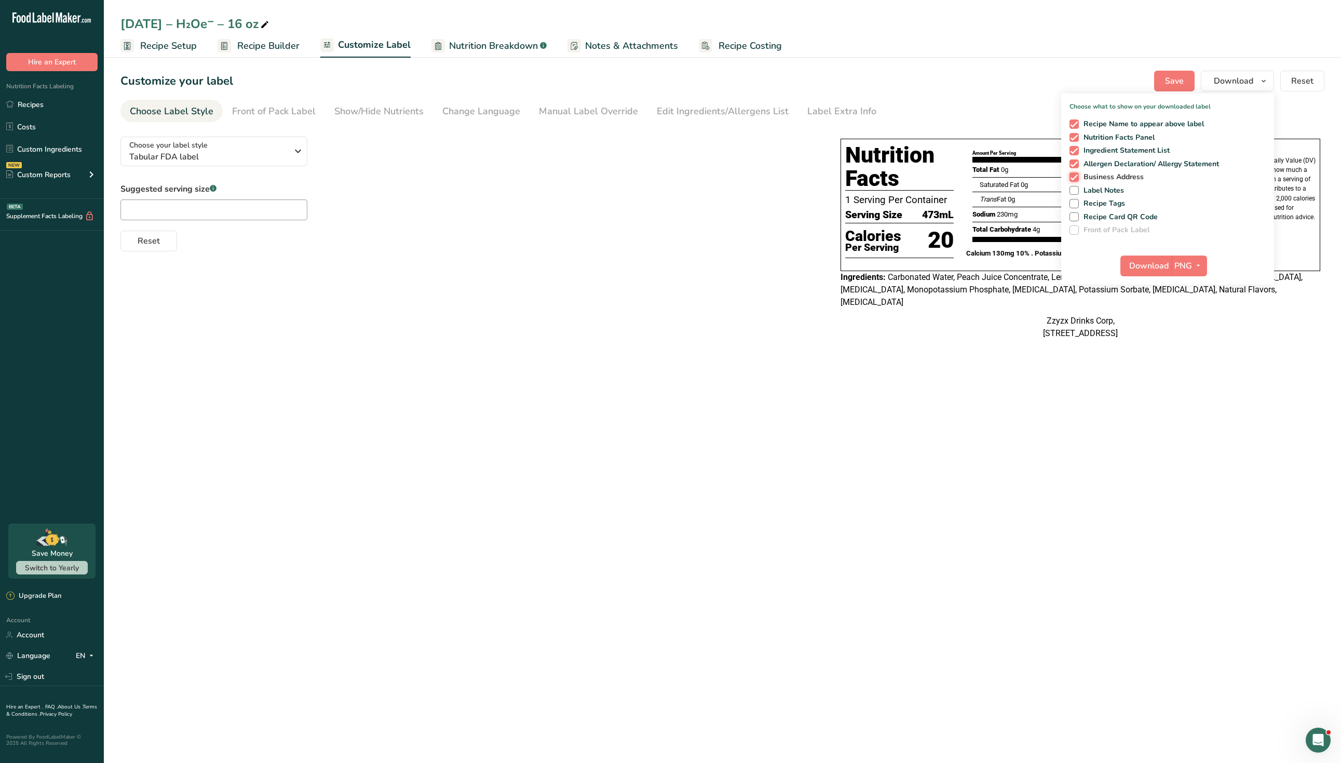
checkbox input "false"
click at [1075, 165] on span at bounding box center [1074, 163] width 9 height 9
click at [1075, 165] on input "Allergen Declaration/ Allergy Statement" at bounding box center [1073, 163] width 7 height 7
checkbox input "false"
click at [1077, 152] on span at bounding box center [1074, 150] width 9 height 9
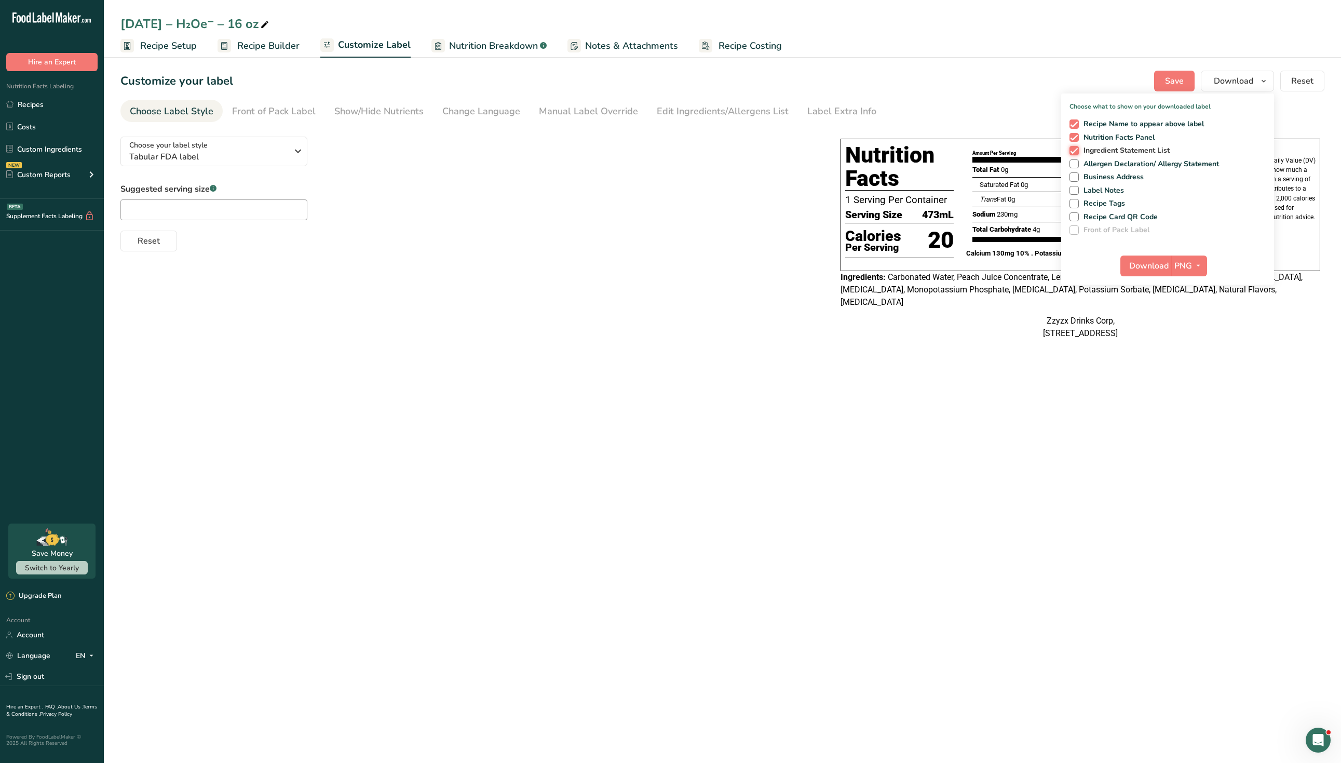
click at [1076, 152] on input "Ingredient Statement List" at bounding box center [1073, 150] width 7 height 7
checkbox input "false"
click at [1076, 126] on span at bounding box center [1074, 123] width 9 height 9
click at [1076, 126] on input "Recipe Name to appear above label" at bounding box center [1073, 123] width 7 height 7
checkbox input "false"
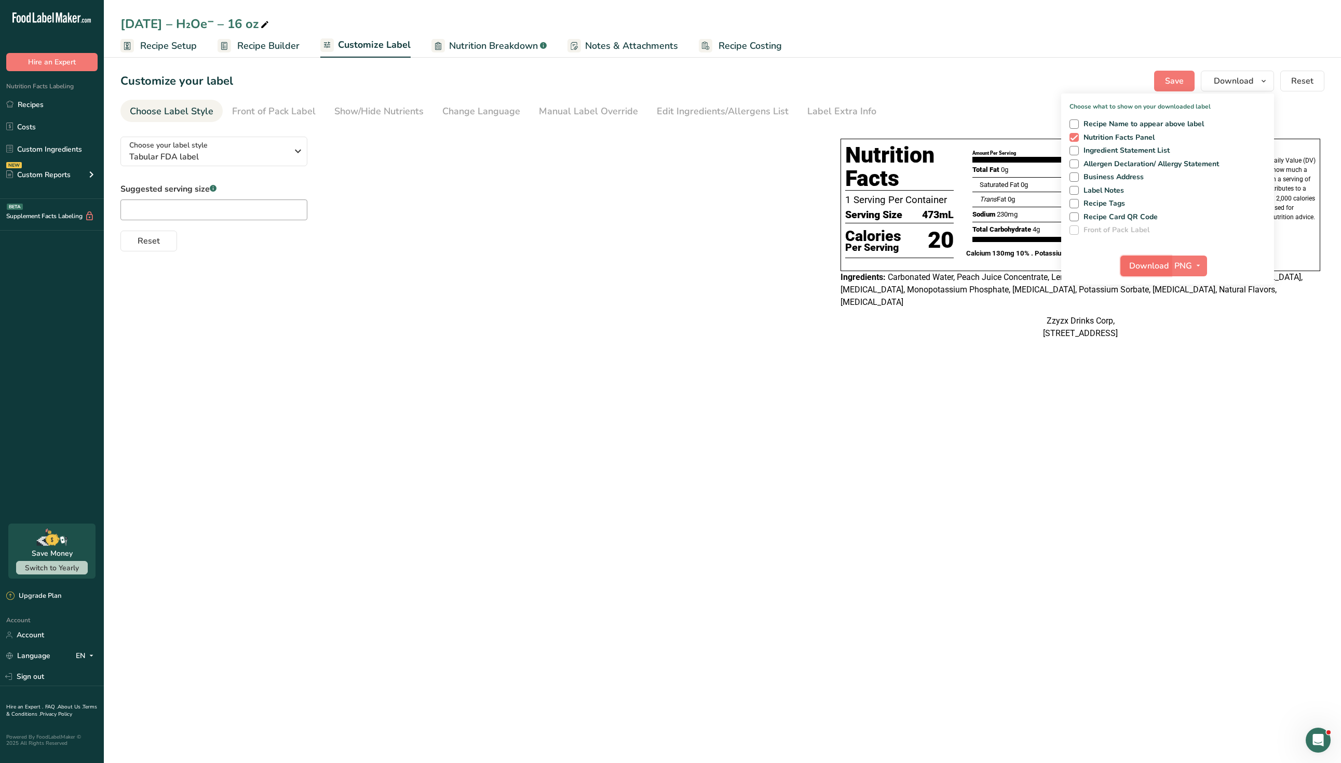
click at [1149, 268] on span "Download" at bounding box center [1148, 266] width 39 height 12
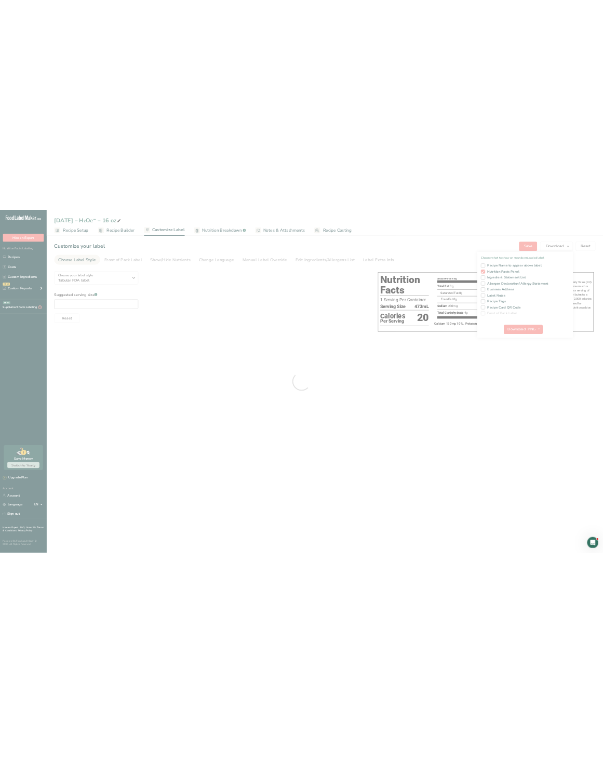
scroll to position [0, 0]
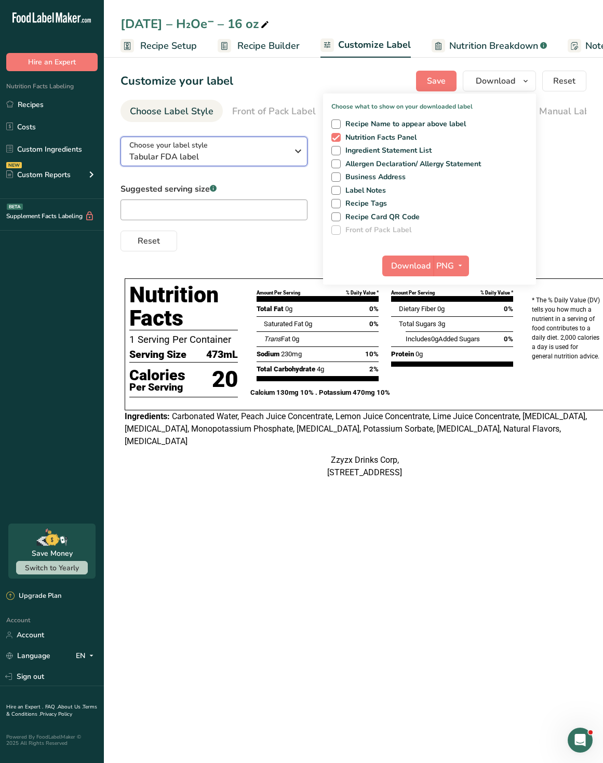
click at [205, 153] on span "Tabular FDA label" at bounding box center [208, 157] width 158 height 12
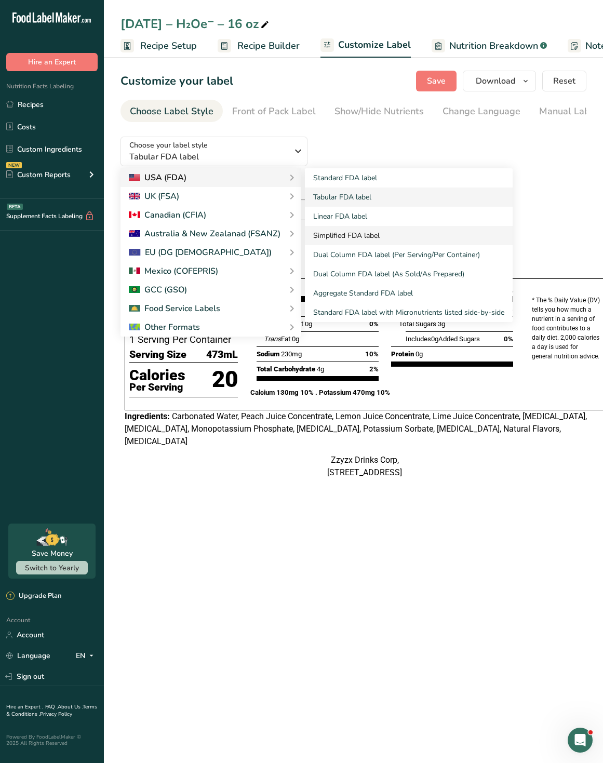
click at [373, 237] on link "Simplified FDA label" at bounding box center [409, 235] width 208 height 19
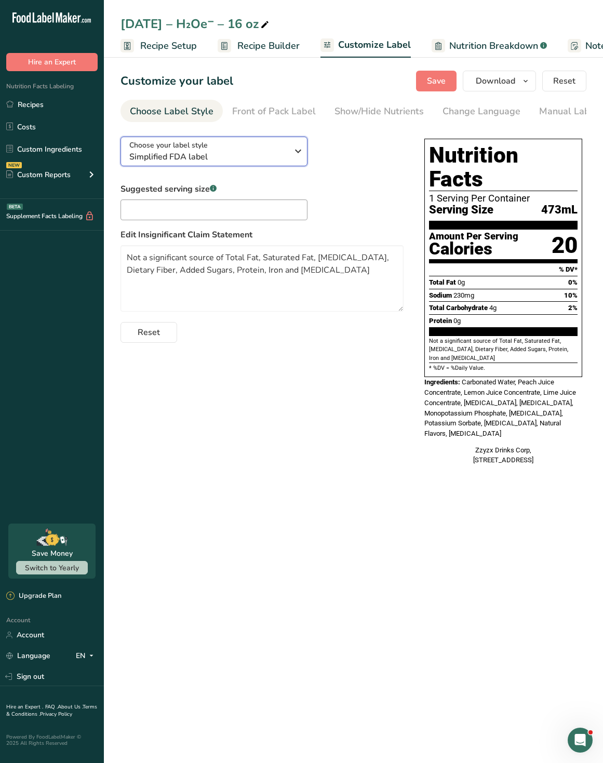
click at [185, 163] on span "Simplified FDA label" at bounding box center [208, 157] width 158 height 12
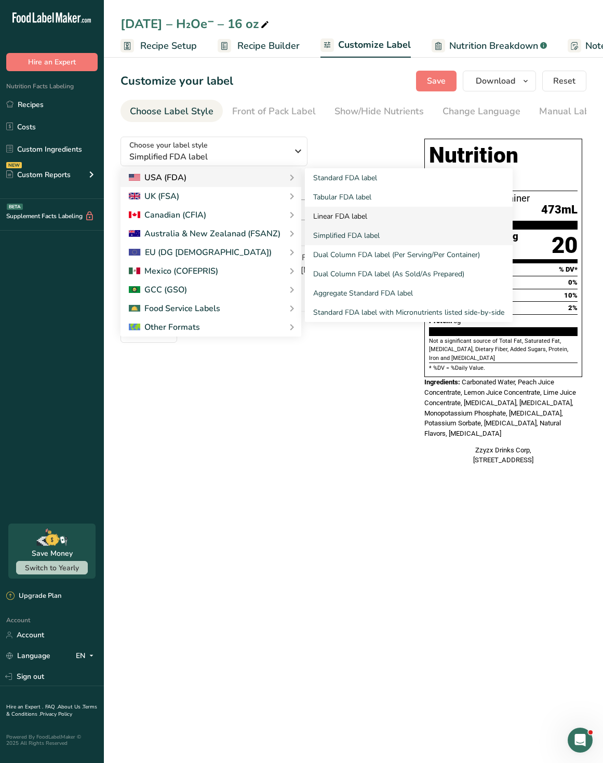
click at [335, 216] on link "Linear FDA label" at bounding box center [409, 216] width 208 height 19
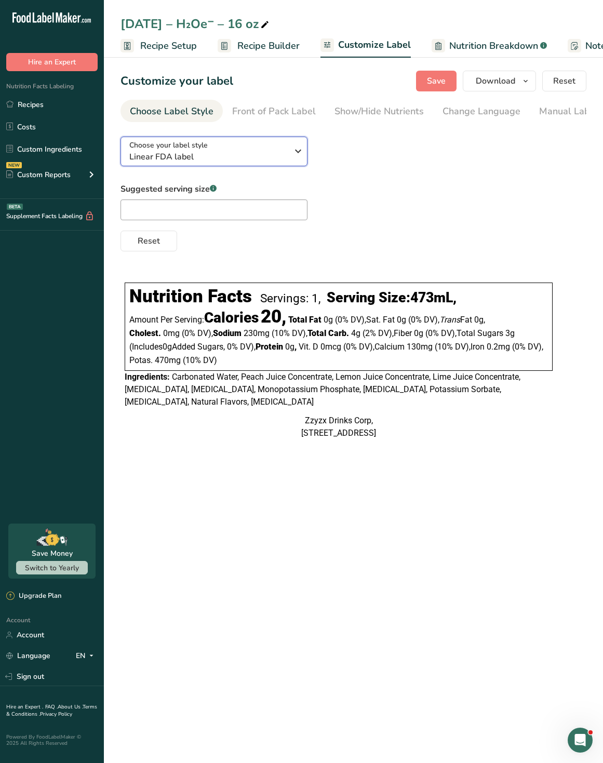
click at [239, 163] on span "Linear FDA label" at bounding box center [208, 157] width 158 height 12
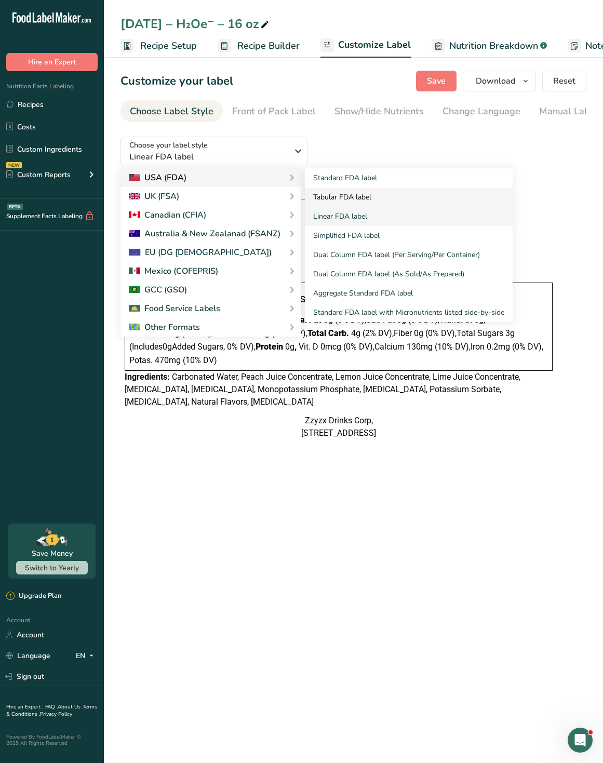
click at [327, 201] on link "Tabular FDA label" at bounding box center [409, 196] width 208 height 19
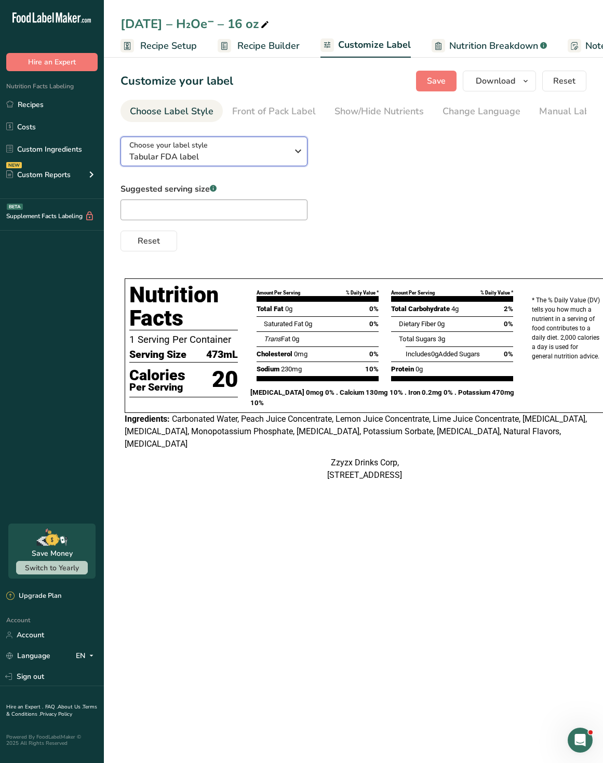
click at [266, 163] on span "Tabular FDA label" at bounding box center [208, 157] width 158 height 12
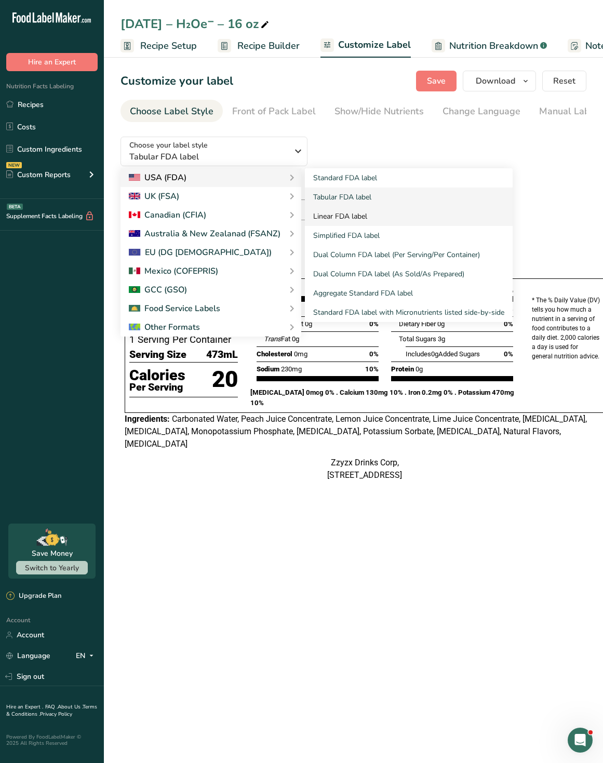
click at [378, 215] on link "Linear FDA label" at bounding box center [409, 216] width 208 height 19
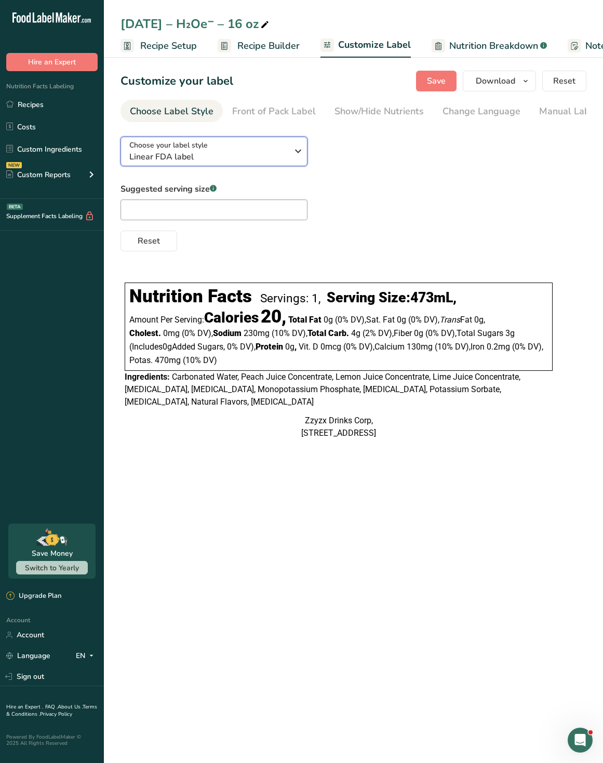
click at [263, 166] on button "Choose your label style Linear FDA label" at bounding box center [213, 152] width 187 height 30
